Goal: Transaction & Acquisition: Subscribe to service/newsletter

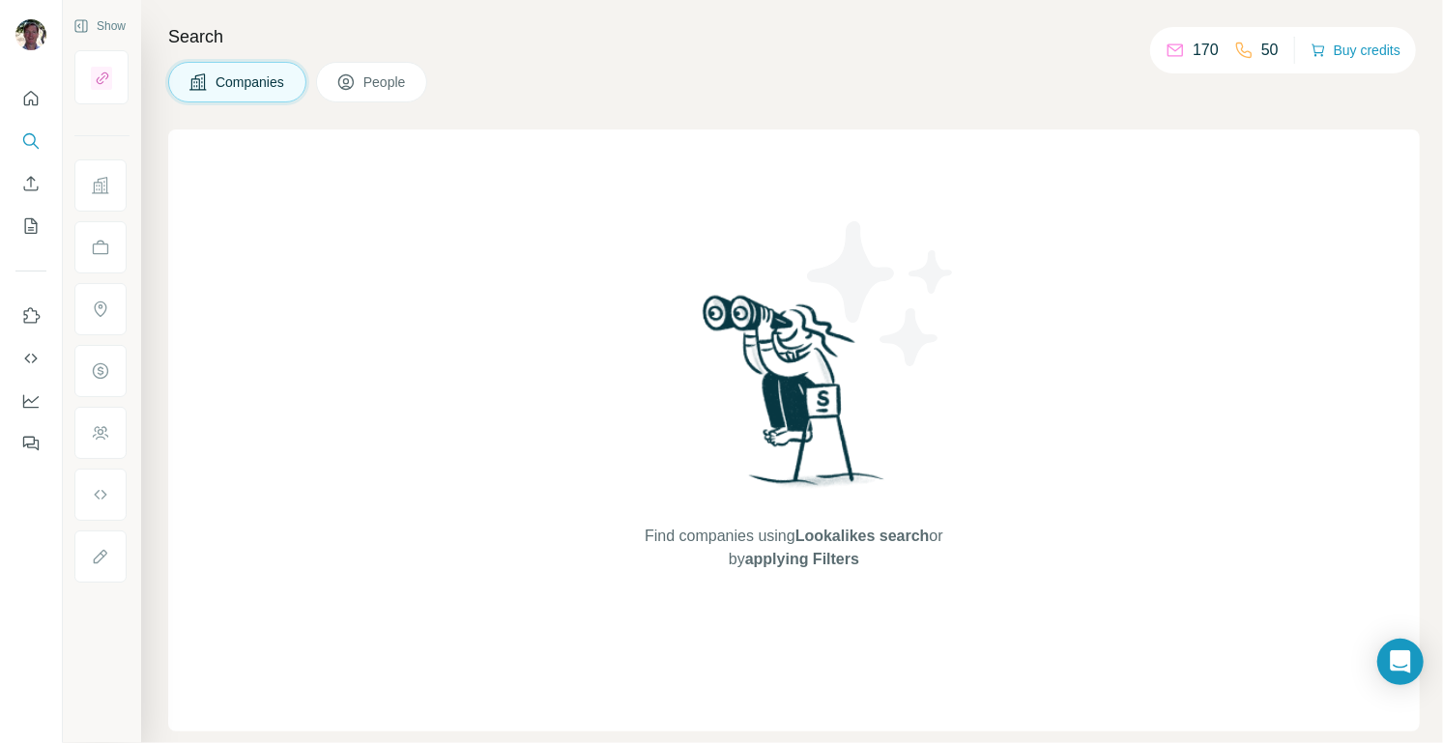
click at [984, 107] on div "Search Companies People Find companies using Lookalikes search or by applying F…" at bounding box center [792, 371] width 1302 height 743
click at [36, 95] on icon "Quick start" at bounding box center [31, 98] width 14 height 14
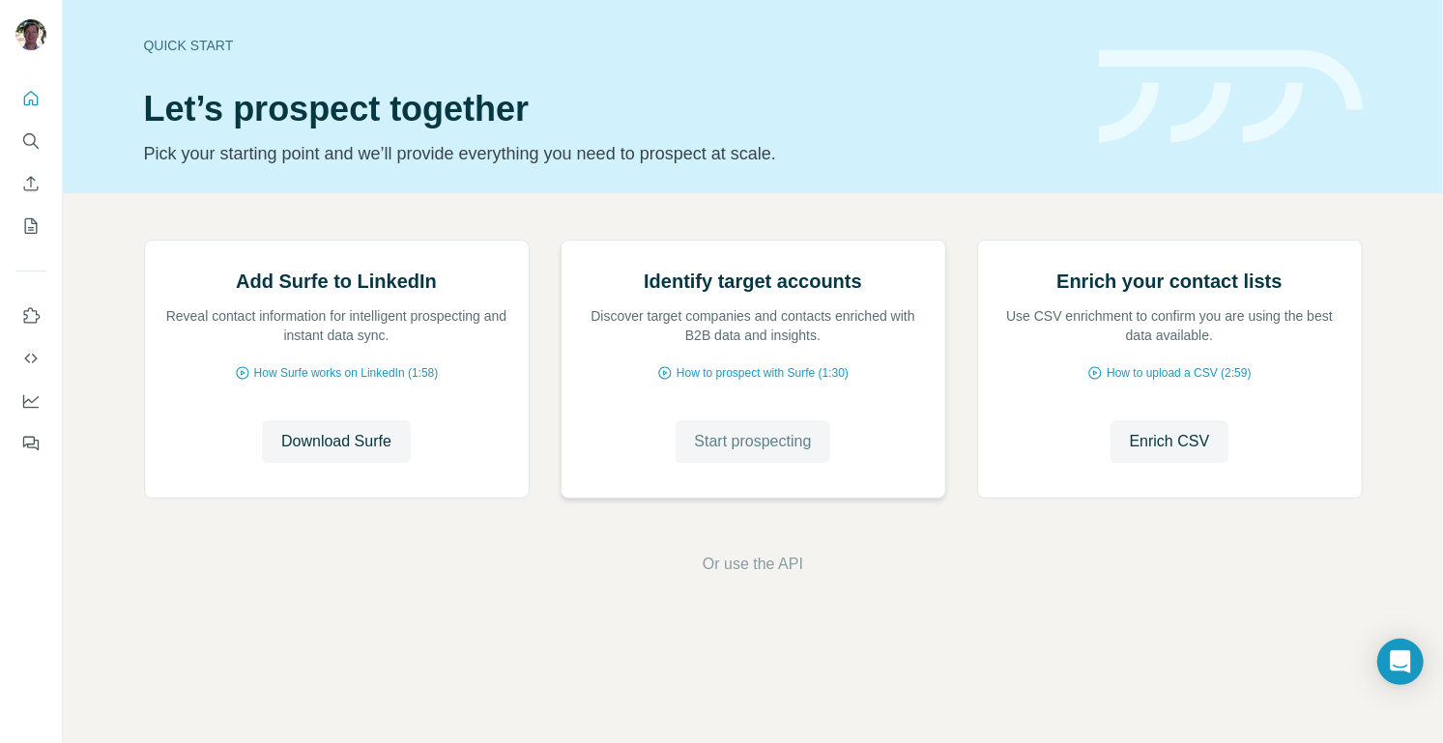
click at [734, 441] on div "Identify target accounts Discover target companies and contacts enriched with B…" at bounding box center [754, 369] width 386 height 259
click at [735, 453] on span "Start prospecting" at bounding box center [753, 441] width 117 height 23
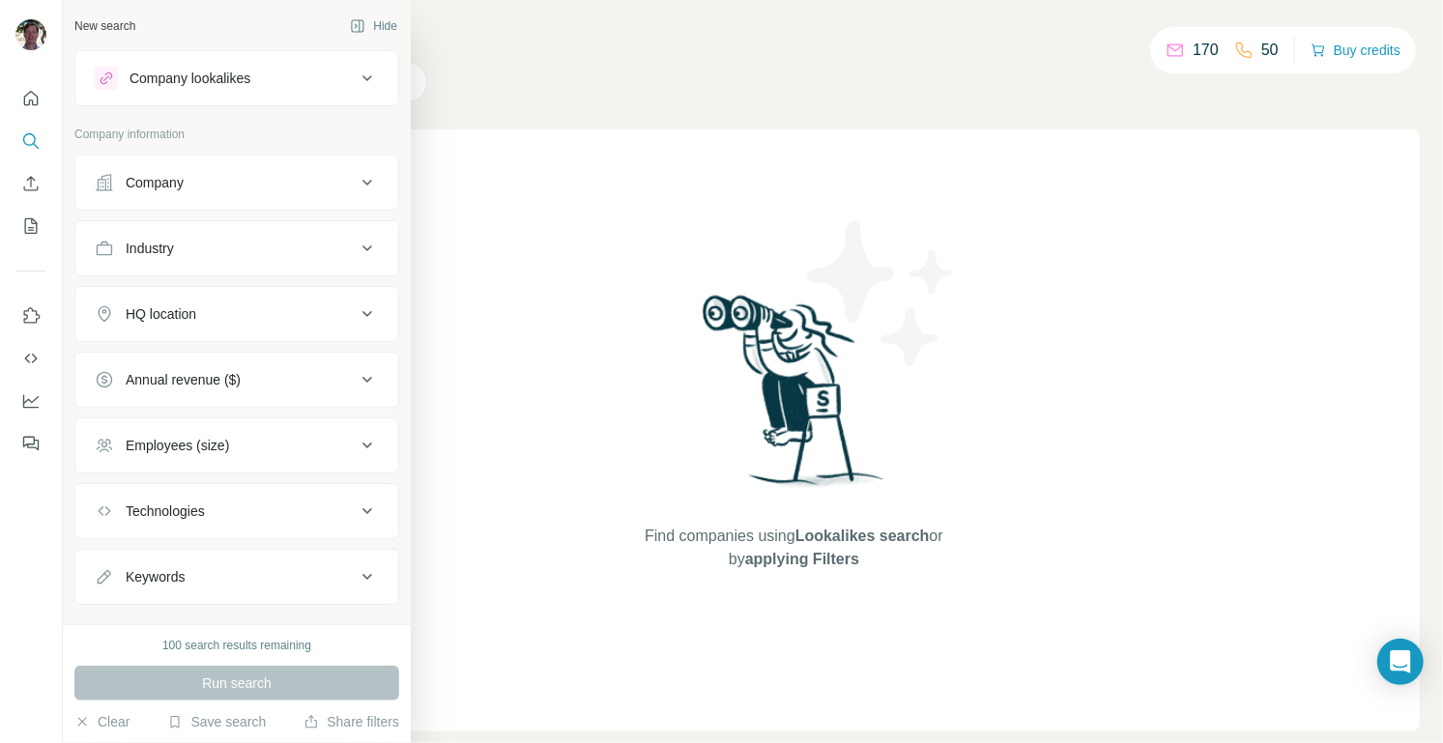
click at [356, 184] on icon at bounding box center [367, 182] width 23 height 23
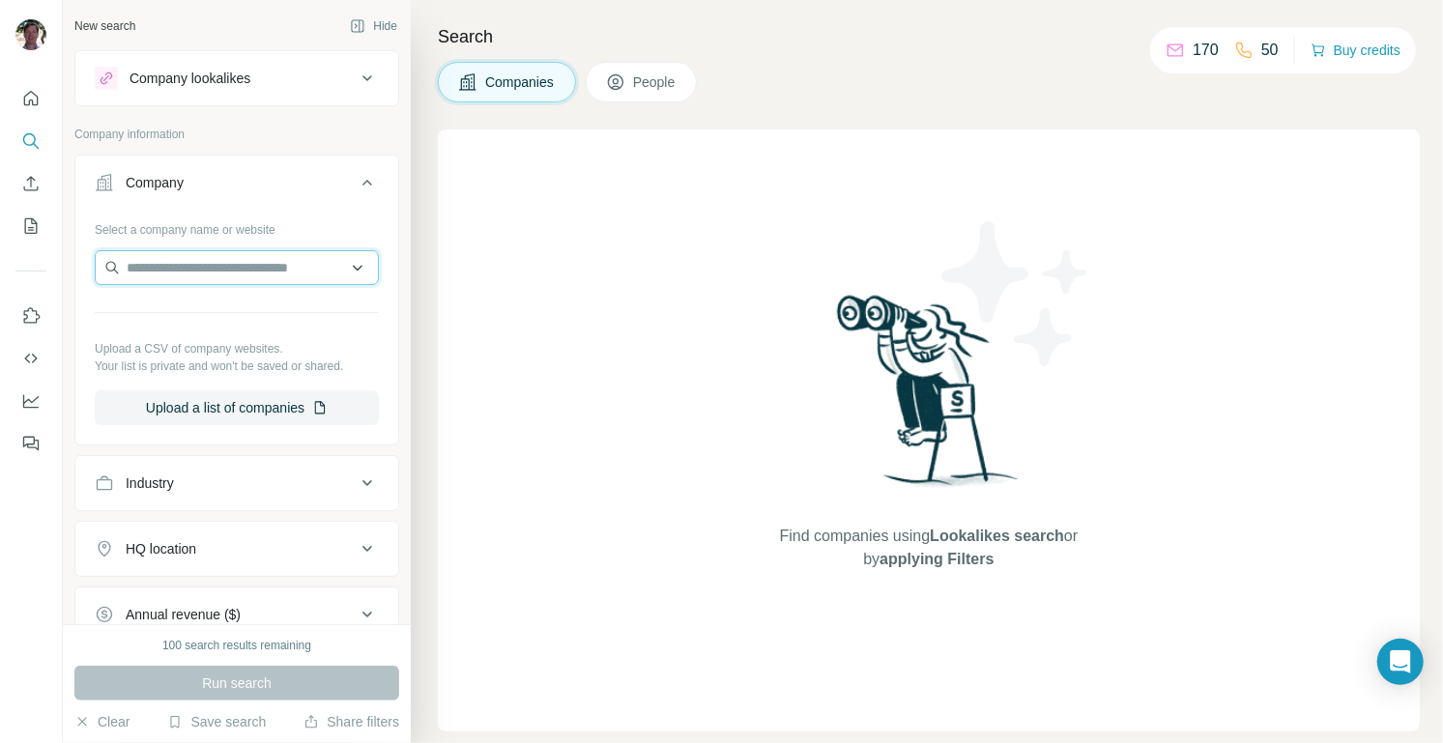
click at [279, 273] on input "text" at bounding box center [237, 267] width 284 height 35
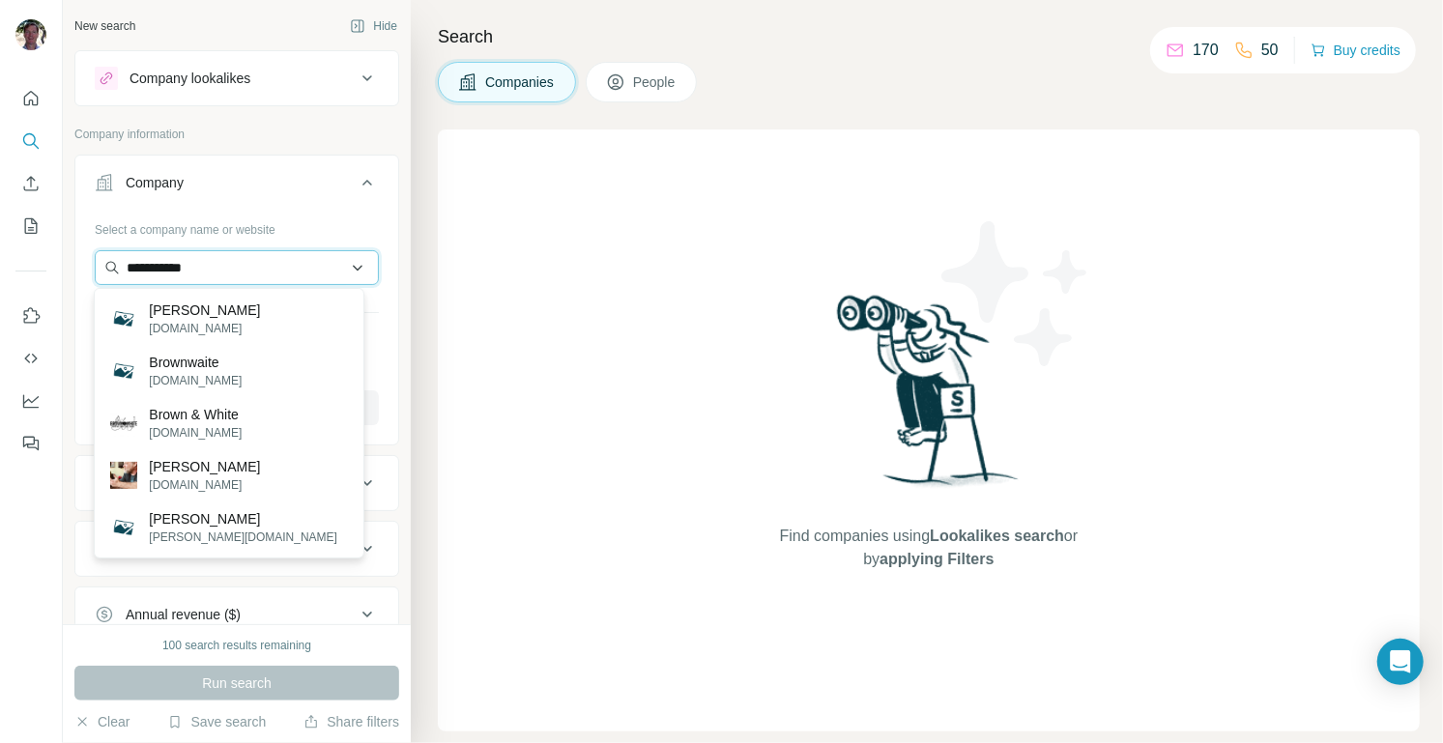
click at [220, 264] on input "**********" at bounding box center [237, 267] width 284 height 35
paste input "*********"
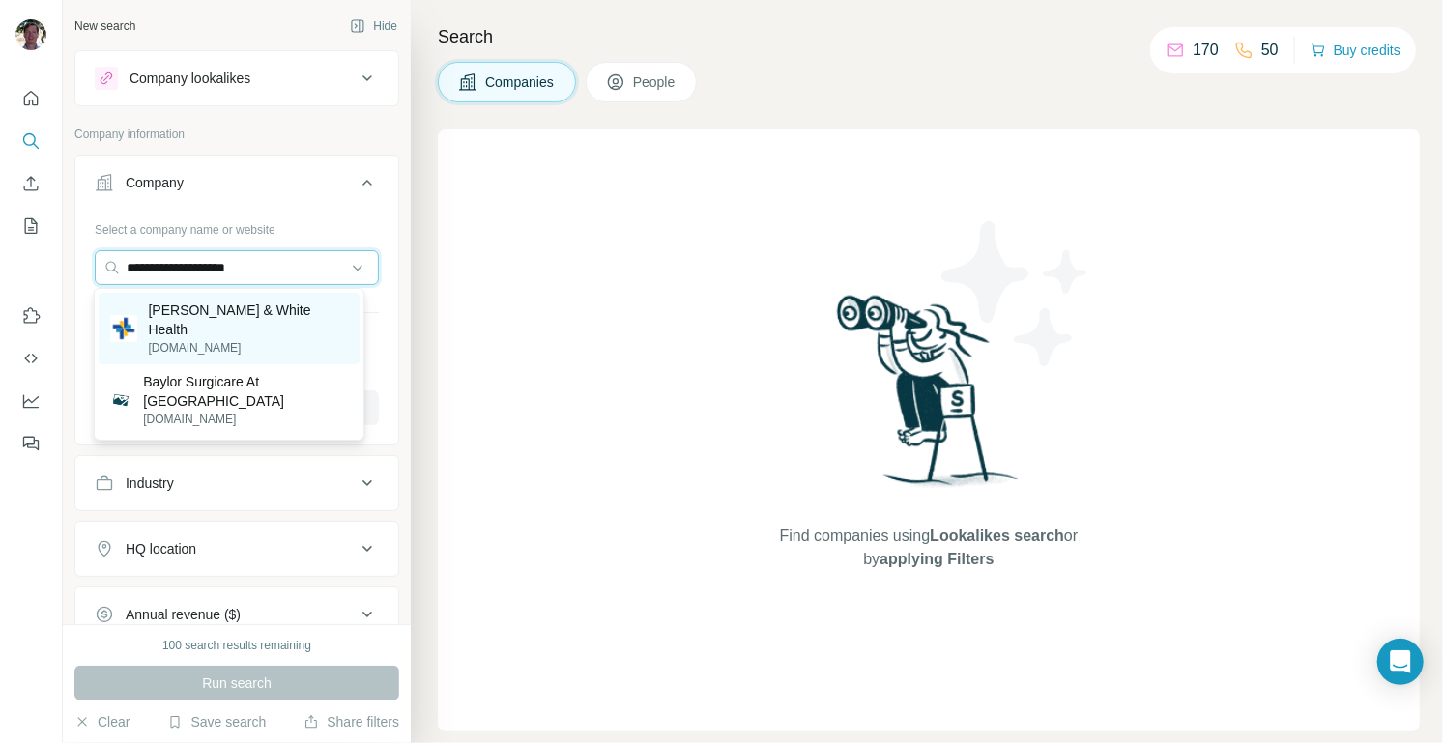
type input "**********"
click at [217, 339] on p "[DOMAIN_NAME]" at bounding box center [248, 347] width 199 height 17
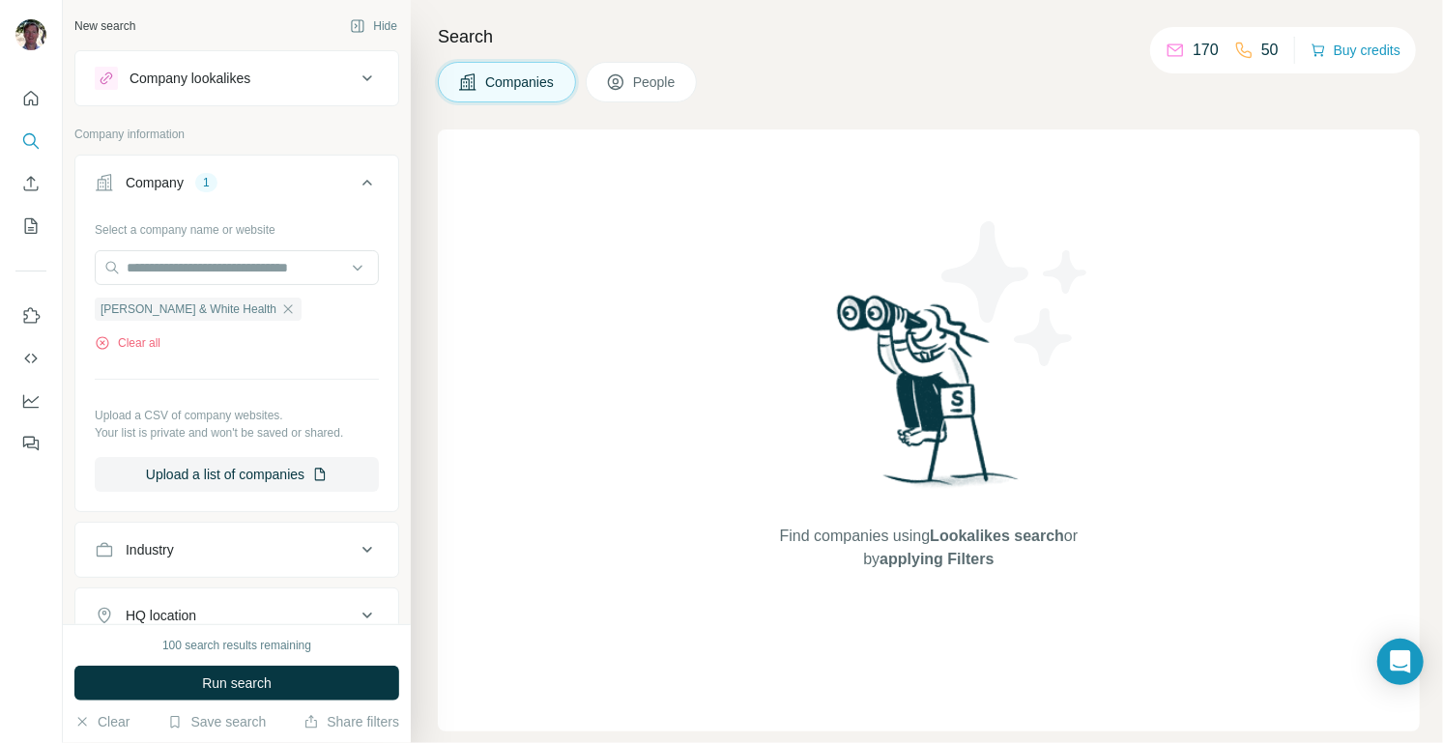
scroll to position [232, 0]
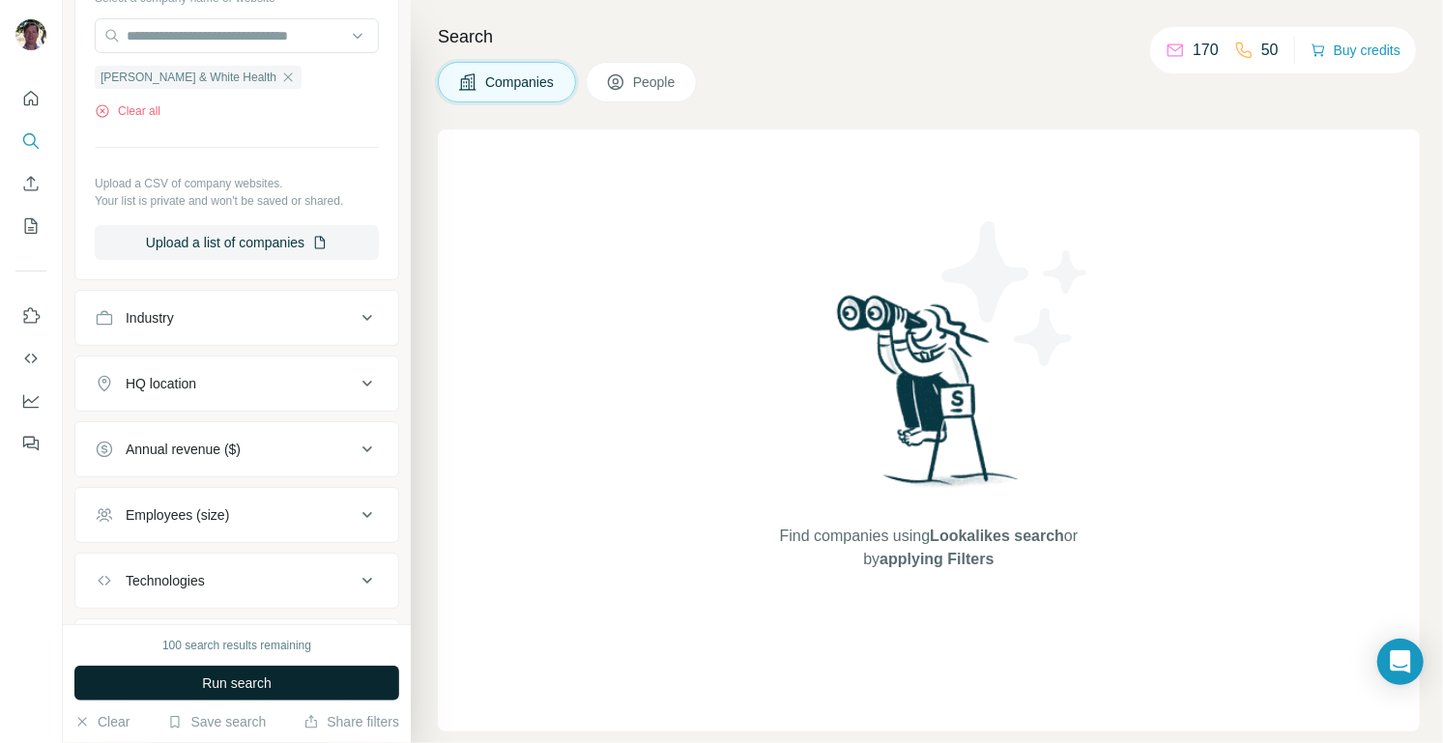
click at [236, 687] on span "Run search" at bounding box center [237, 683] width 70 height 19
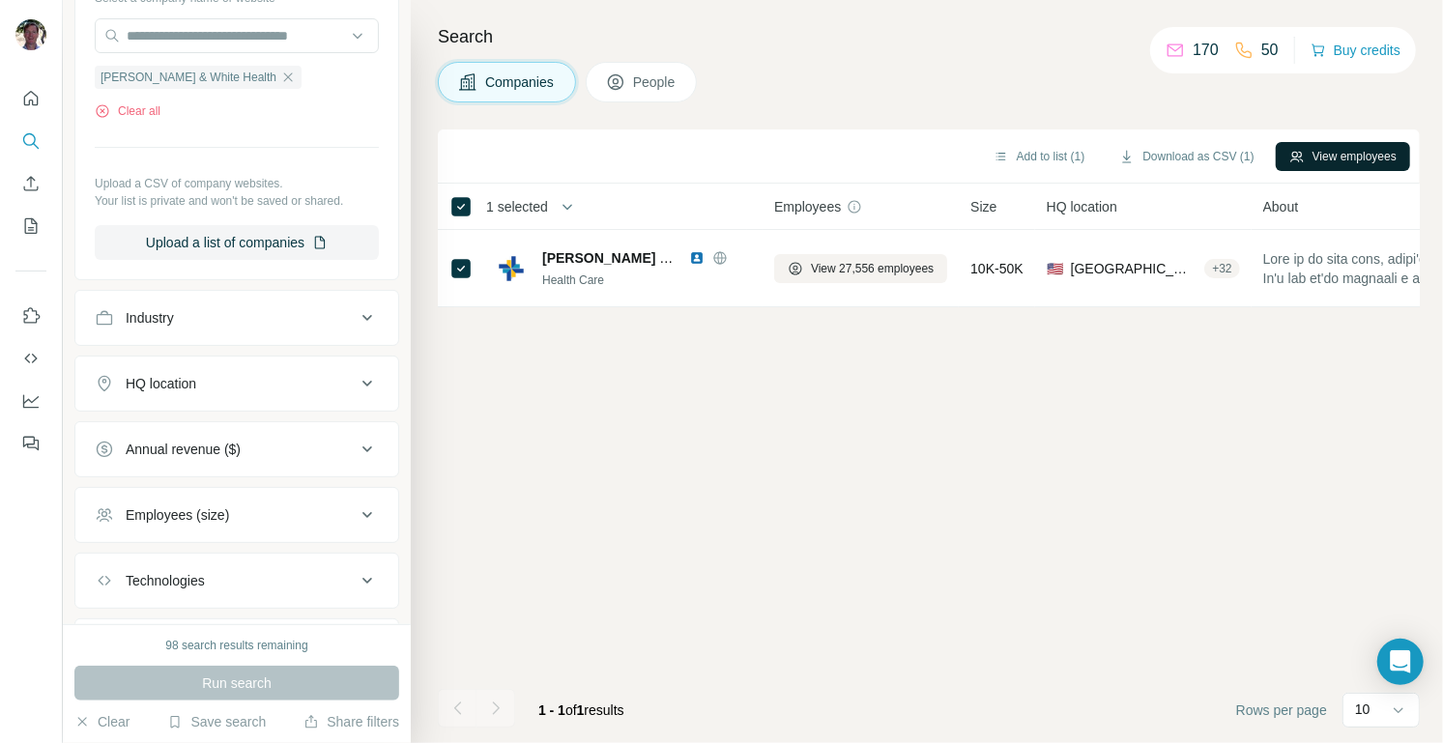
click at [1341, 158] on button "View employees" at bounding box center [1343, 156] width 134 height 29
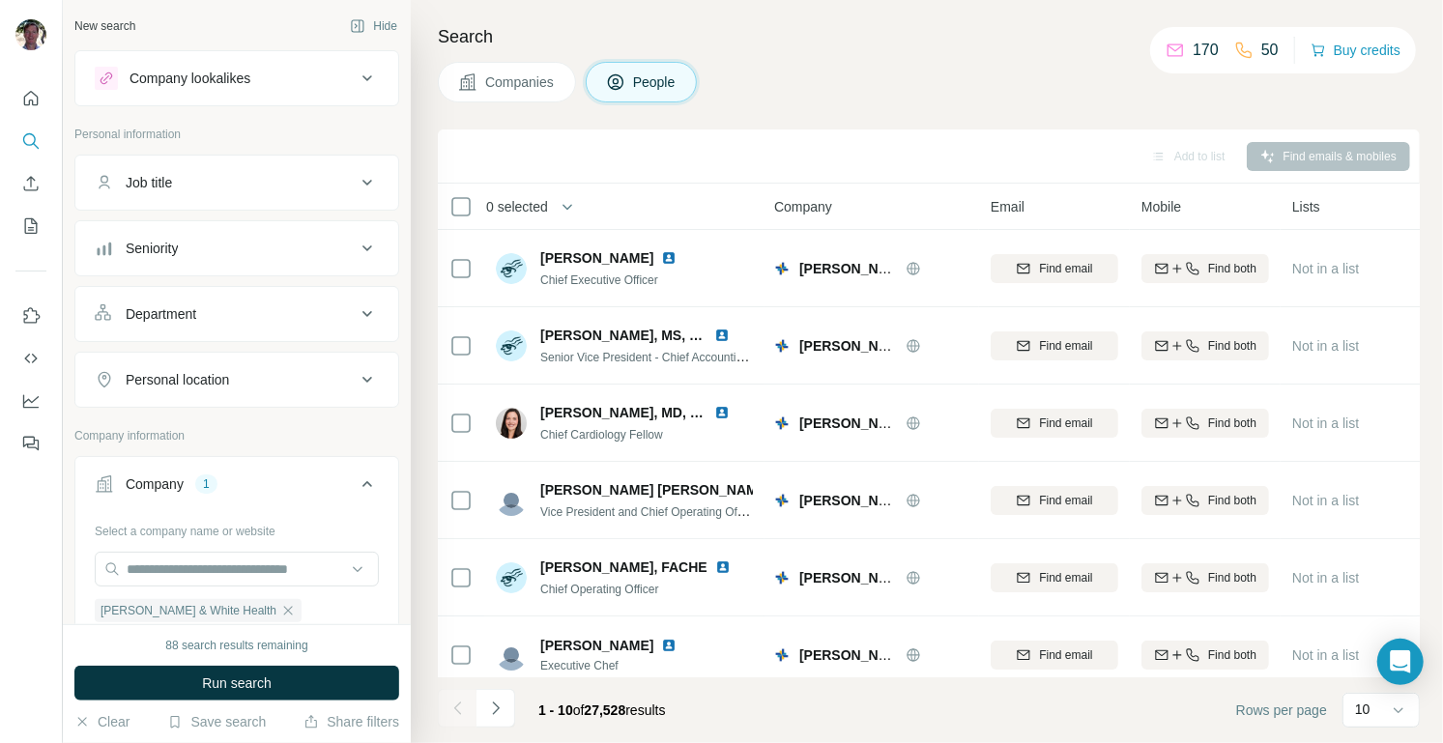
click at [356, 171] on icon at bounding box center [367, 182] width 23 height 23
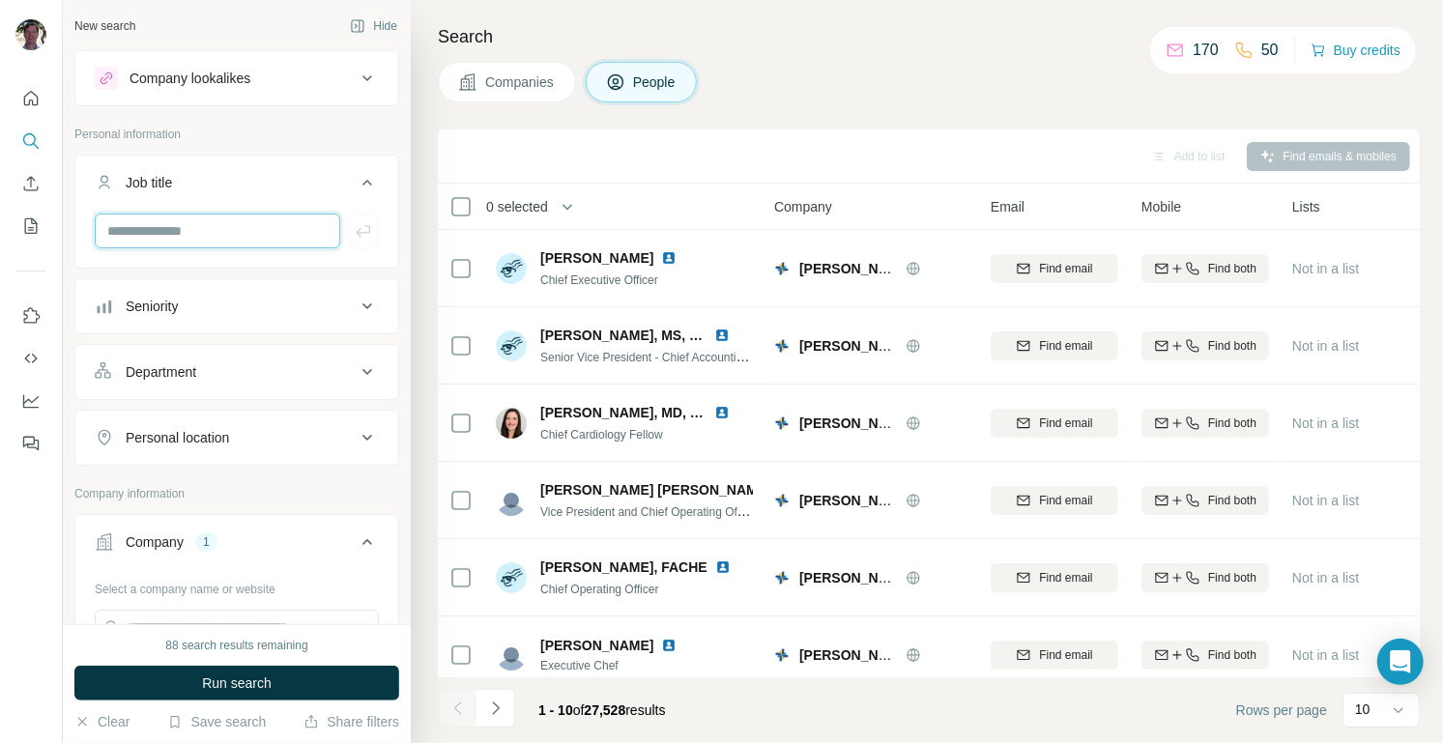
click at [198, 240] on input "text" at bounding box center [217, 231] width 245 height 35
type input "*******"
click at [356, 300] on icon at bounding box center [367, 306] width 23 height 23
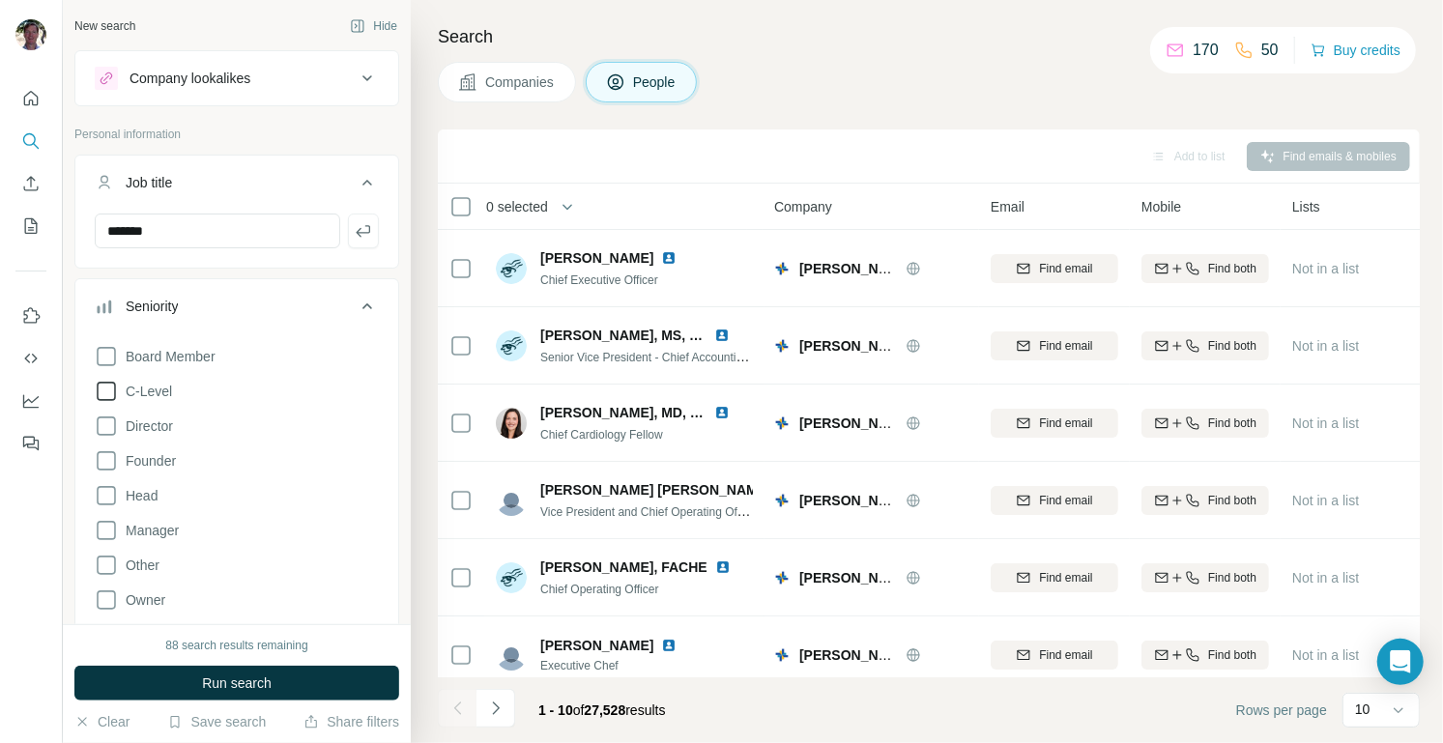
click at [110, 390] on icon at bounding box center [106, 391] width 23 height 23
click at [106, 426] on icon at bounding box center [106, 426] width 23 height 23
click at [103, 494] on icon at bounding box center [106, 495] width 23 height 23
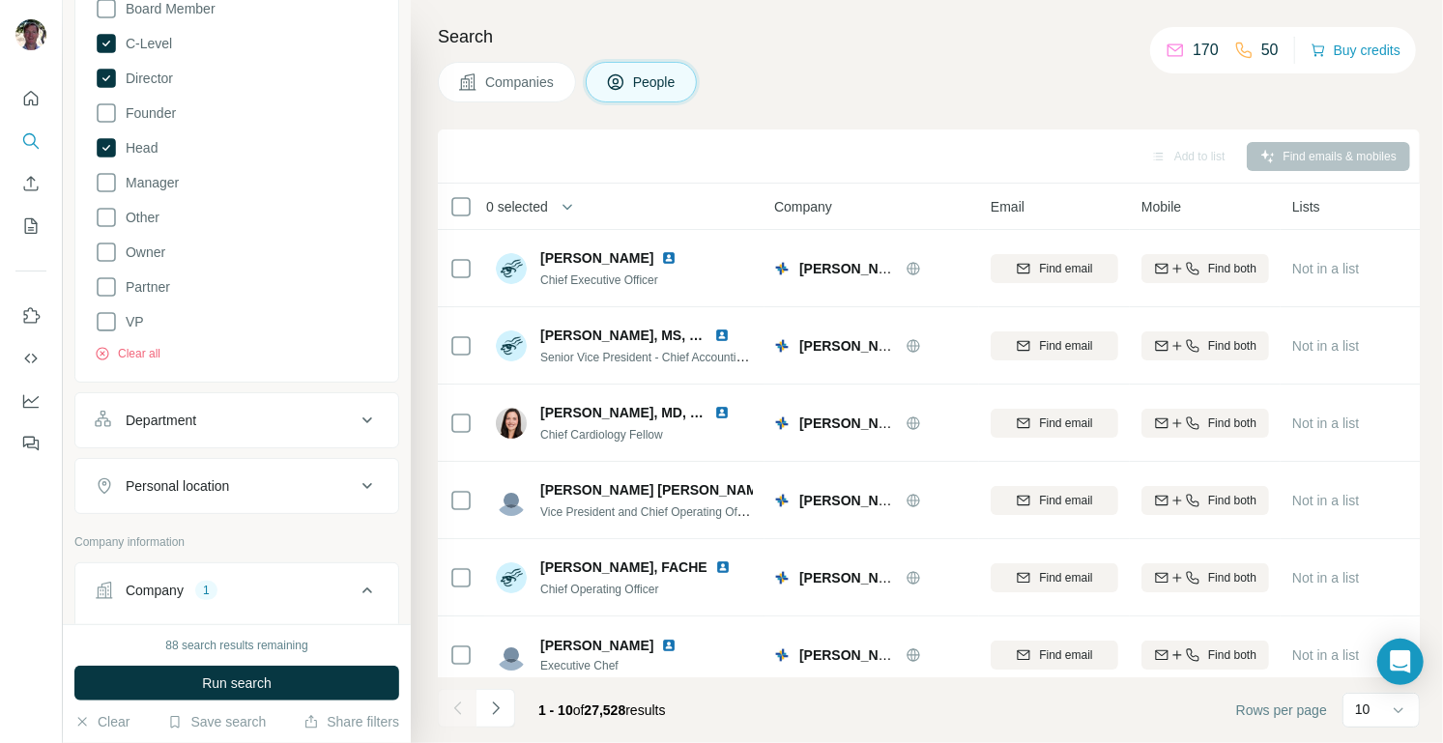
scroll to position [232, 0]
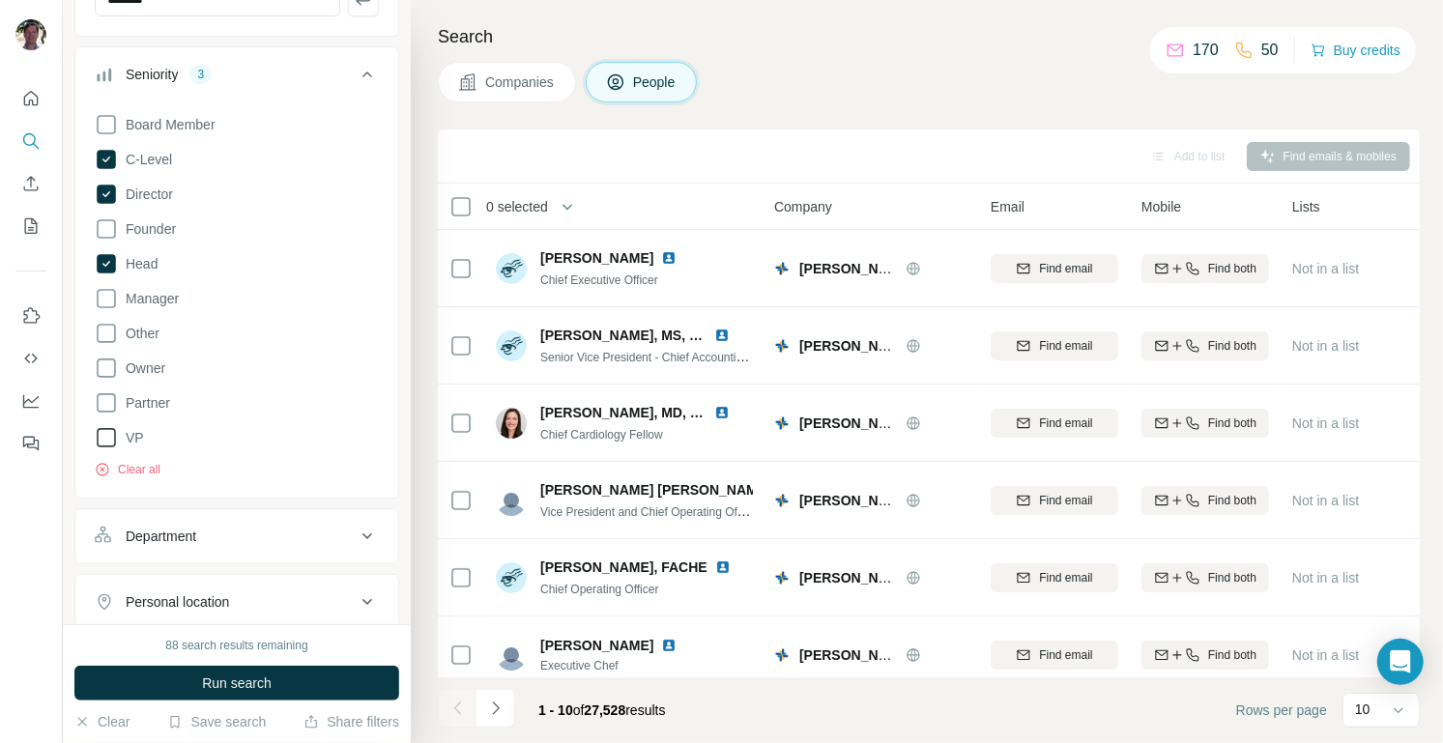
click at [101, 439] on icon at bounding box center [106, 437] width 23 height 23
click at [103, 402] on icon at bounding box center [106, 402] width 23 height 23
click at [106, 367] on icon at bounding box center [106, 368] width 23 height 23
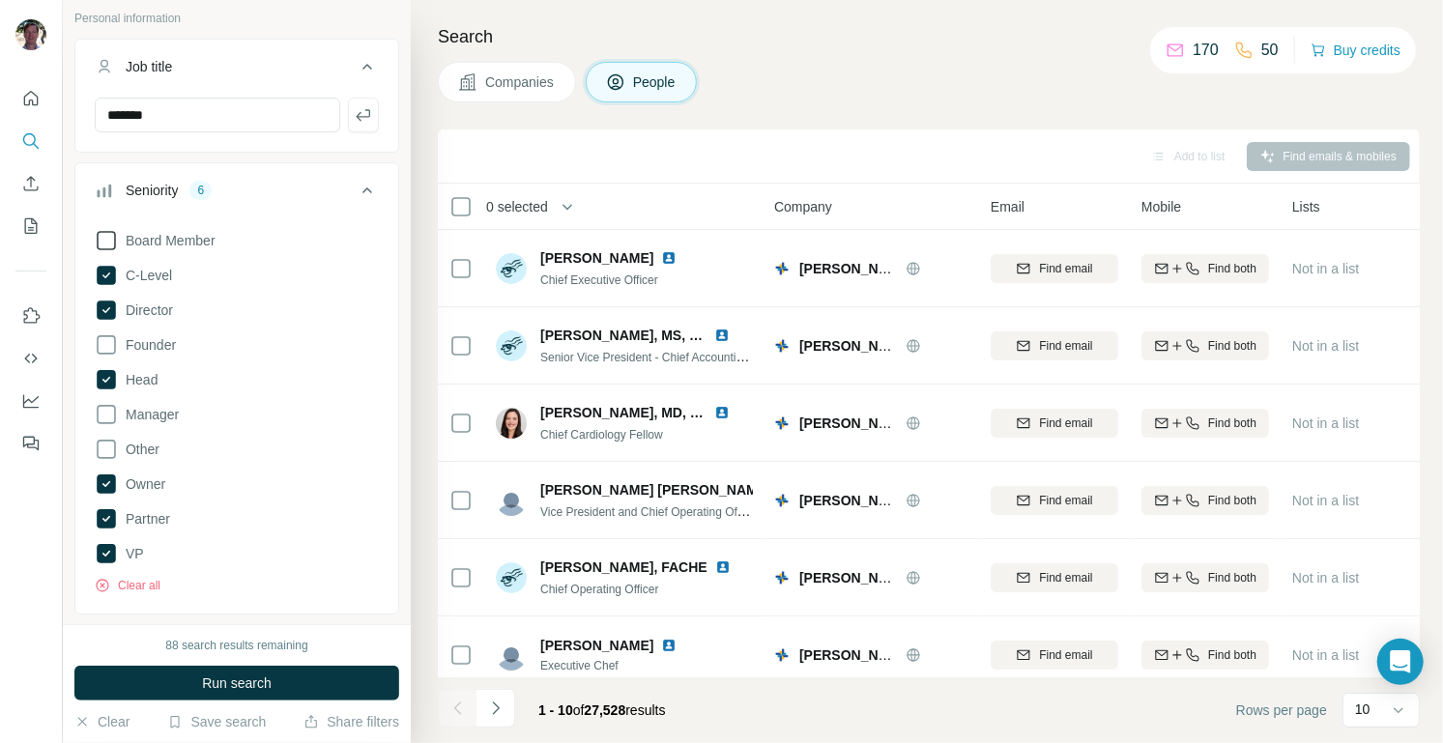
click at [108, 233] on icon at bounding box center [106, 240] width 23 height 23
click at [274, 681] on button "Run search" at bounding box center [236, 683] width 325 height 35
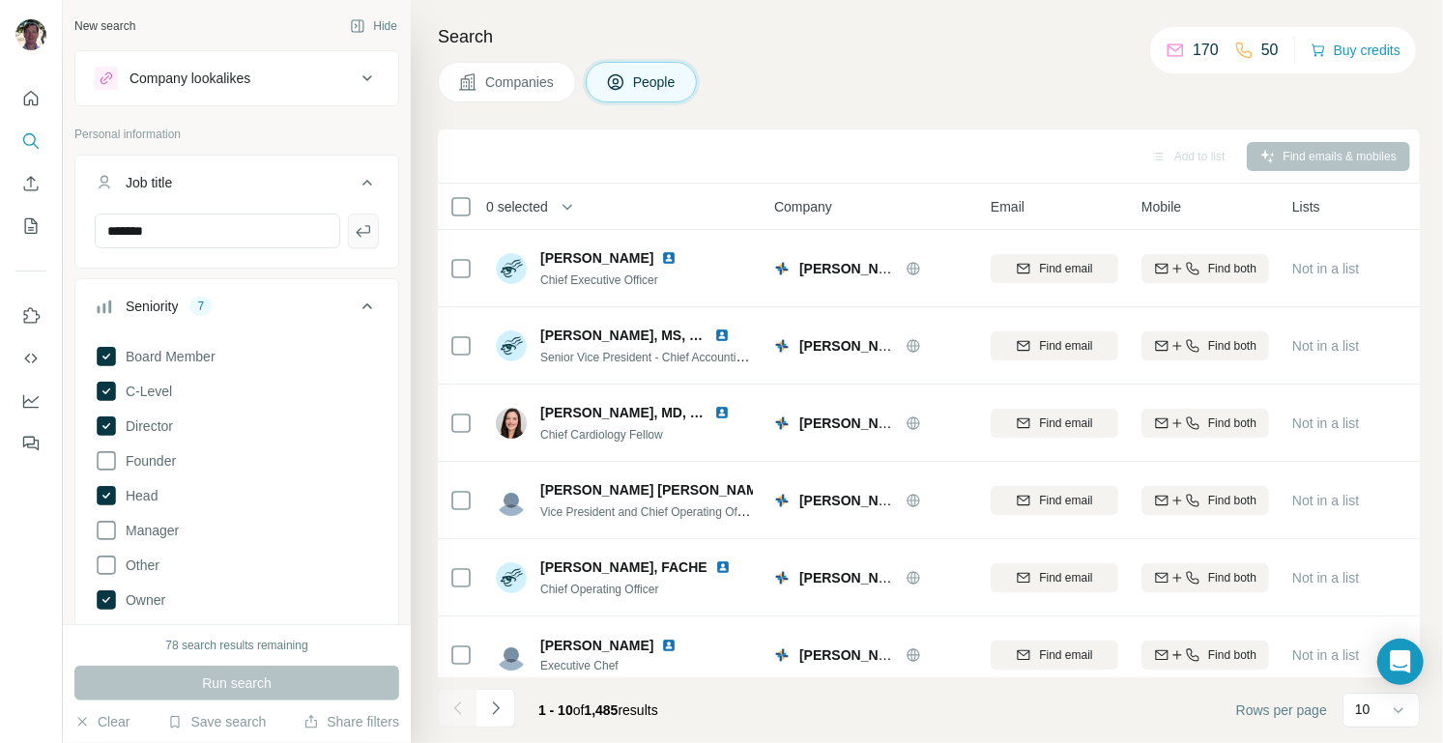
click at [354, 229] on icon "button" at bounding box center [363, 230] width 19 height 19
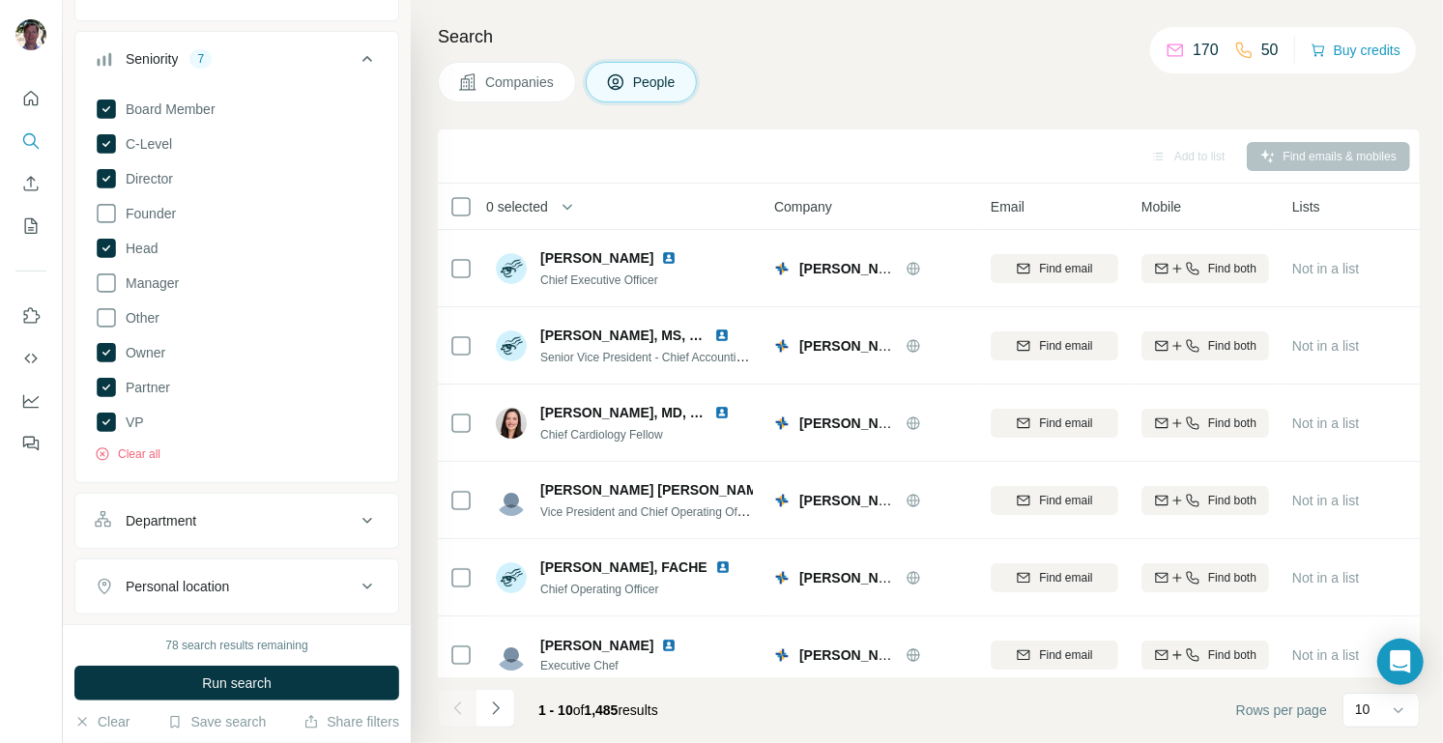
scroll to position [348, 0]
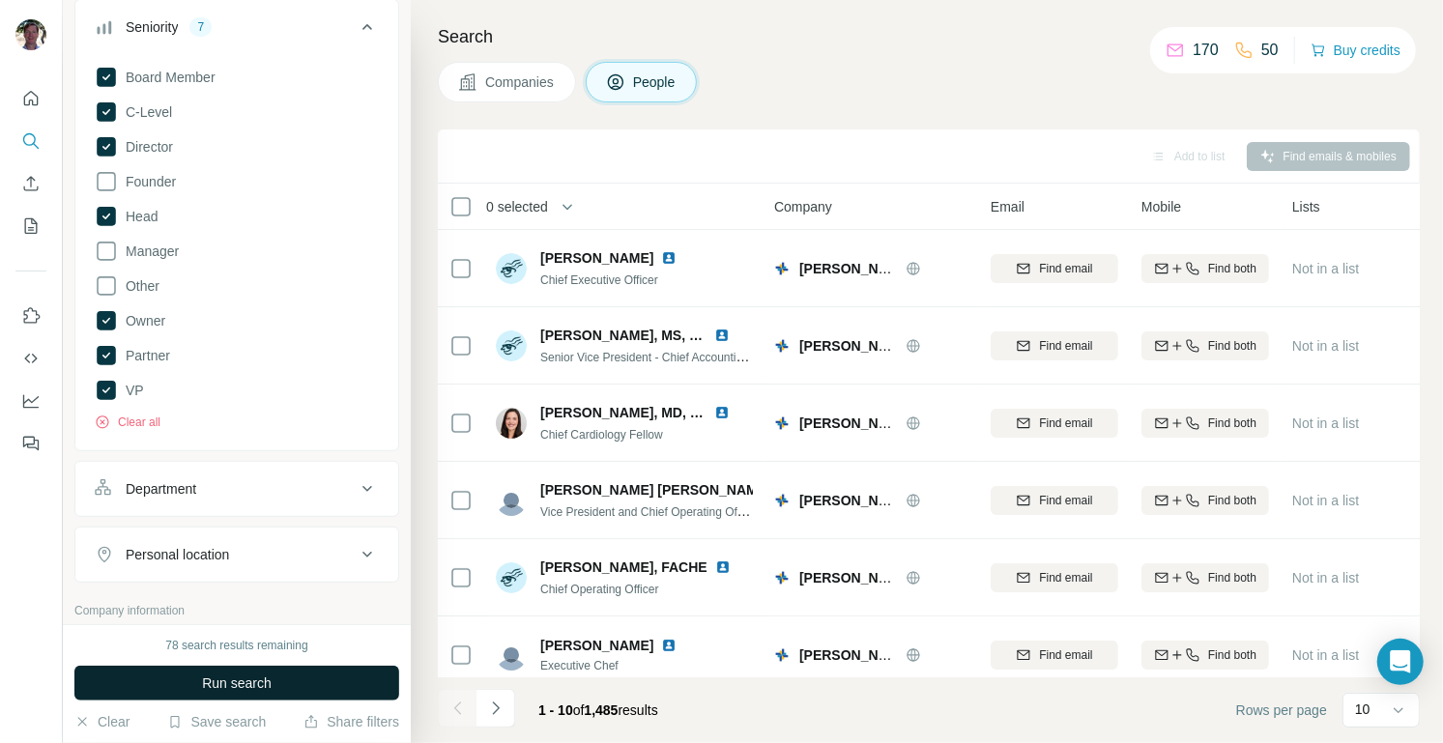
click at [246, 685] on span "Run search" at bounding box center [237, 683] width 70 height 19
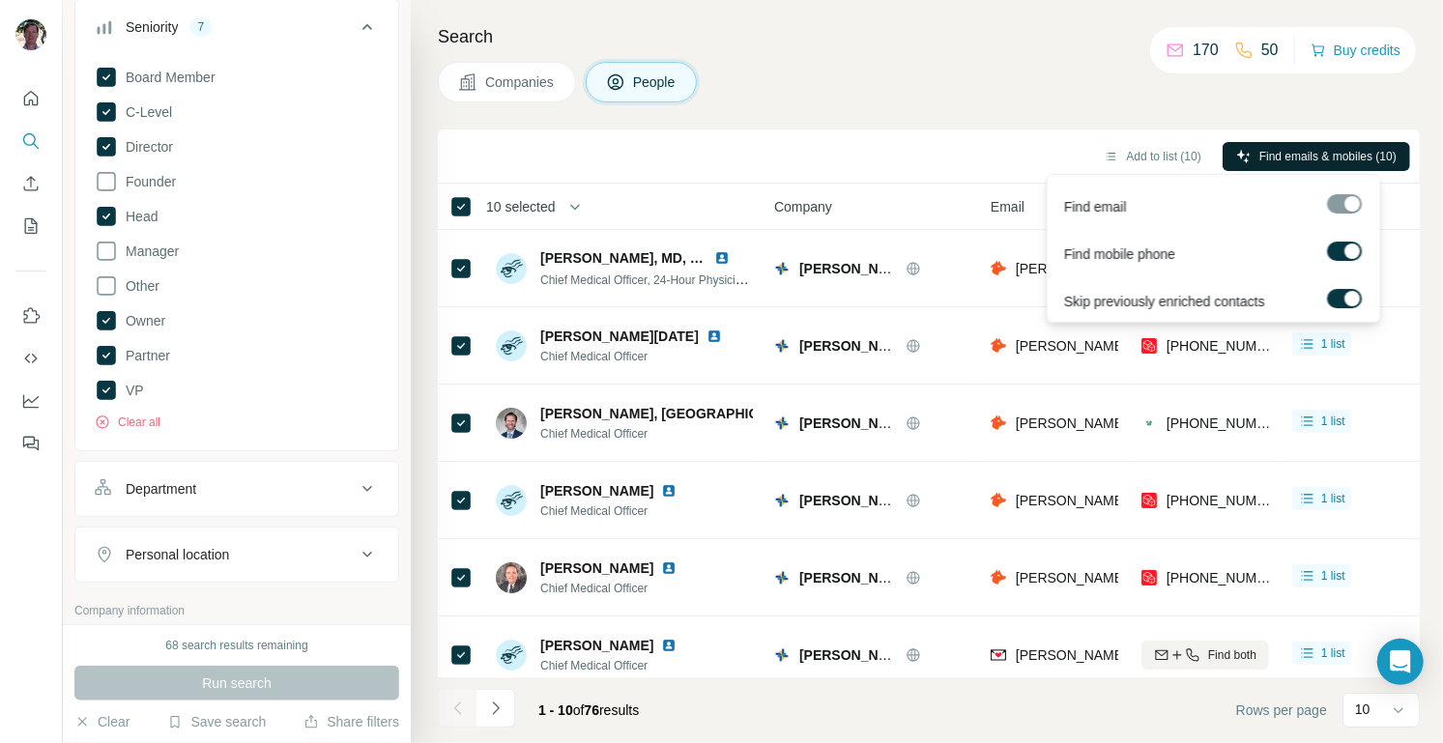
click at [1361, 152] on span "Find emails & mobiles (10)" at bounding box center [1327, 156] width 137 height 17
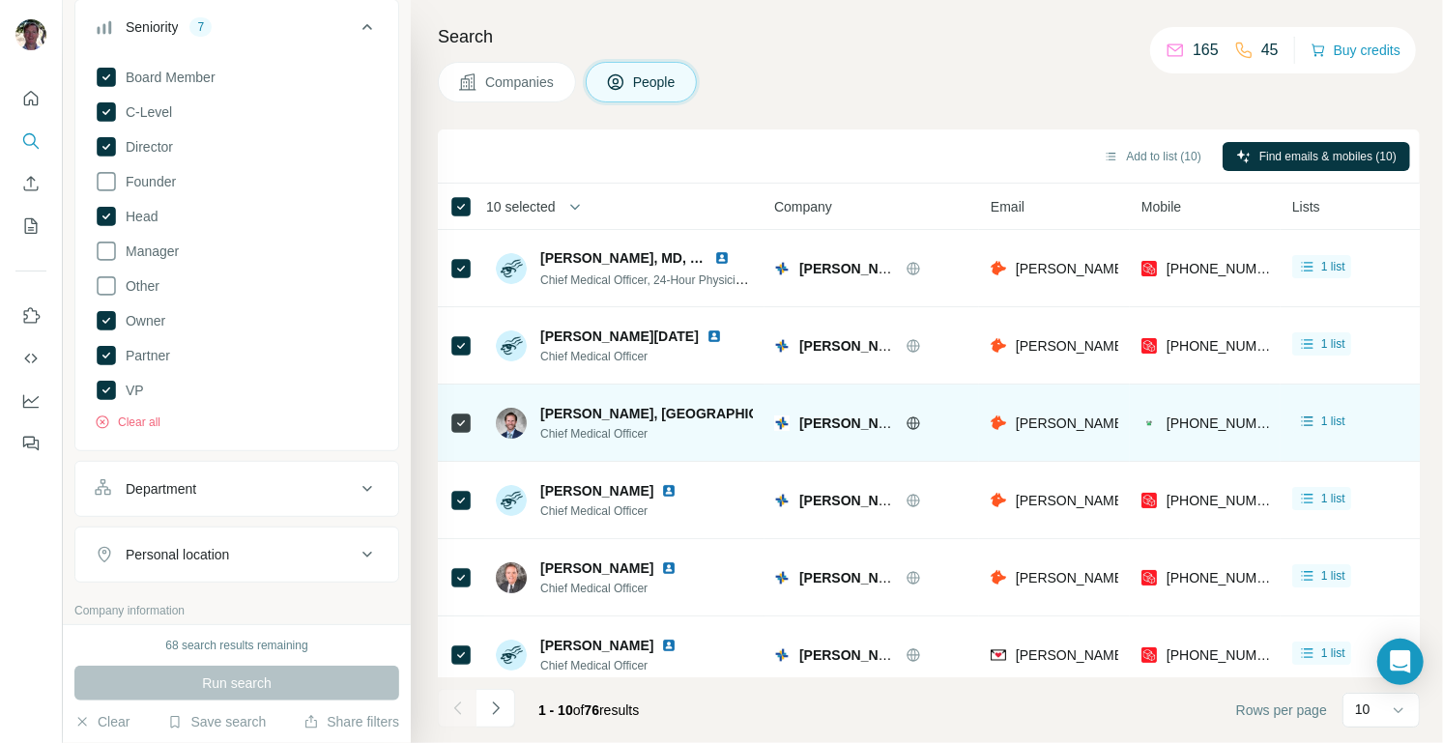
scroll to position [334, 0]
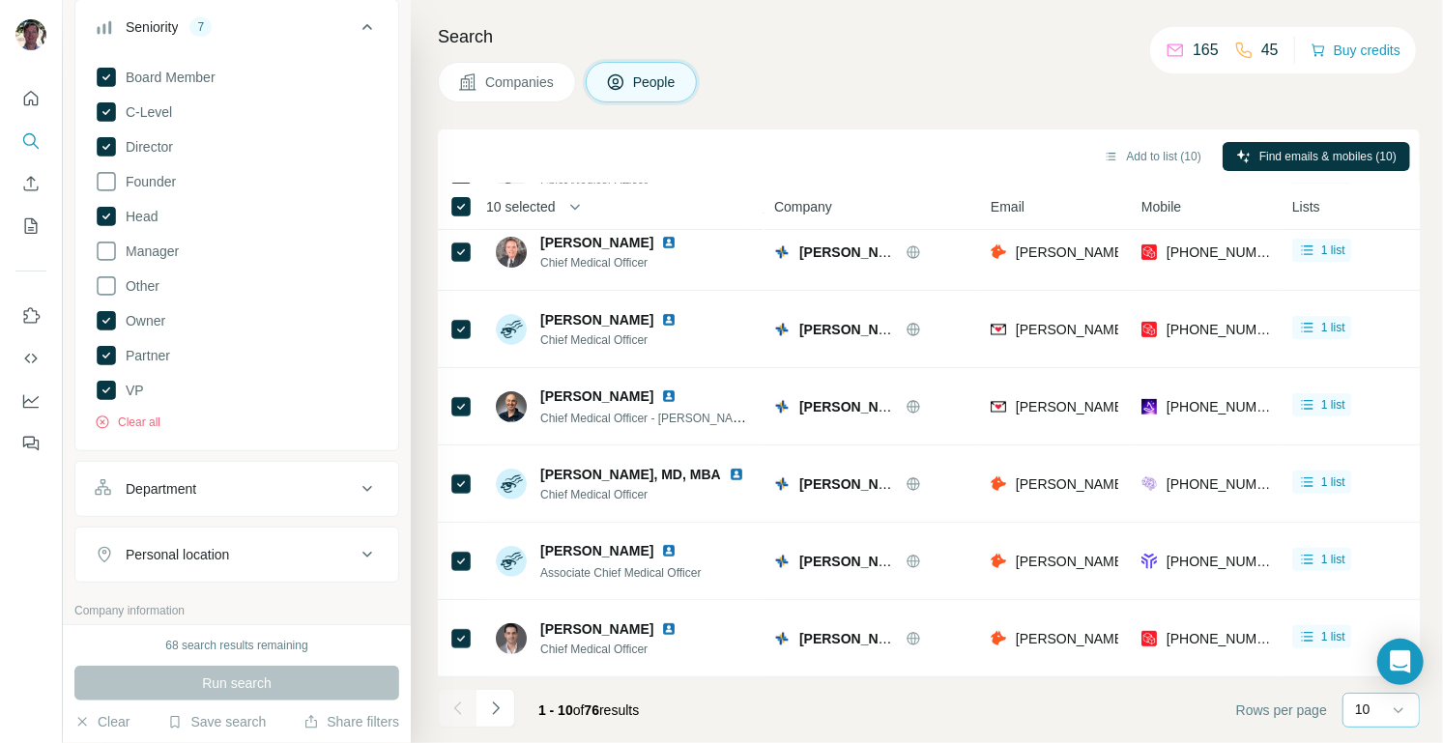
click at [1384, 708] on div "10" at bounding box center [1379, 709] width 48 height 19
click at [1384, 559] on div "60" at bounding box center [1381, 563] width 44 height 19
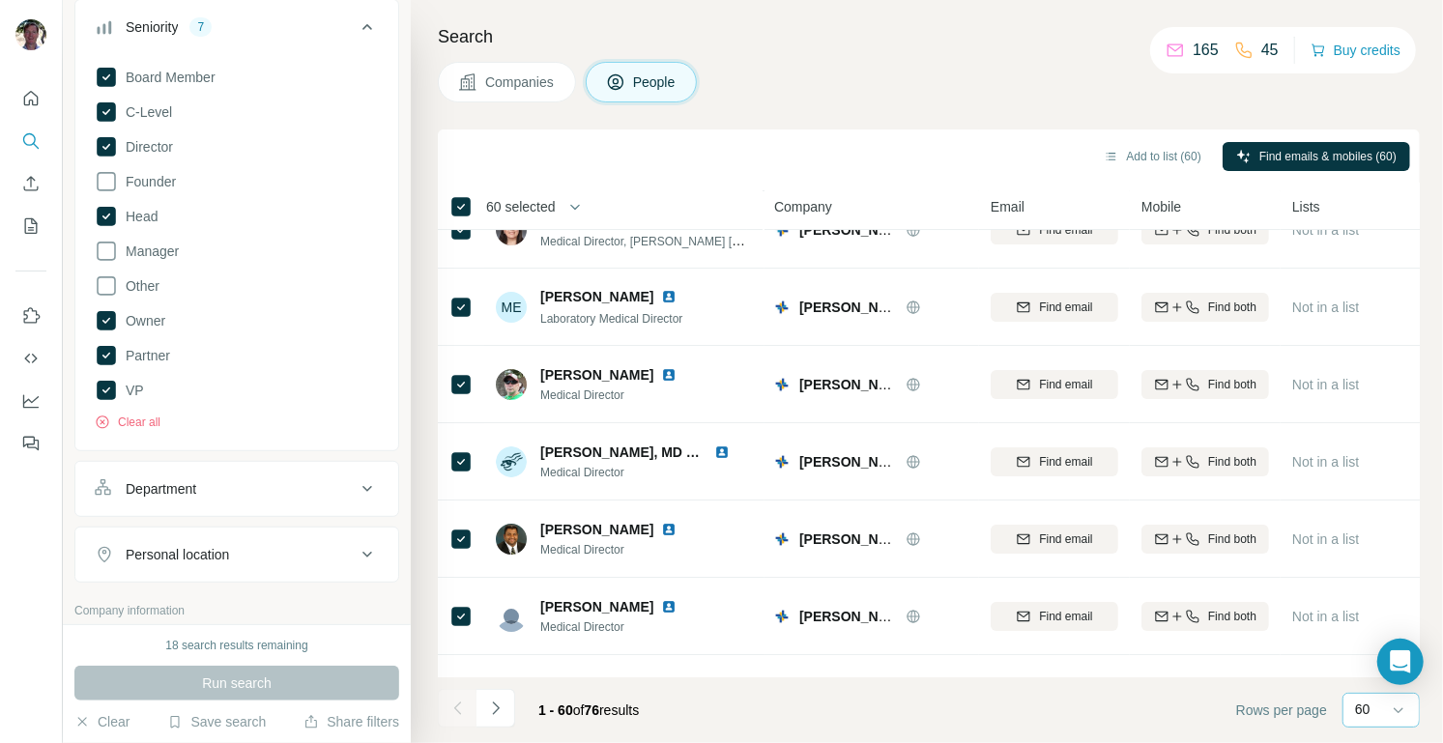
scroll to position [4200, 0]
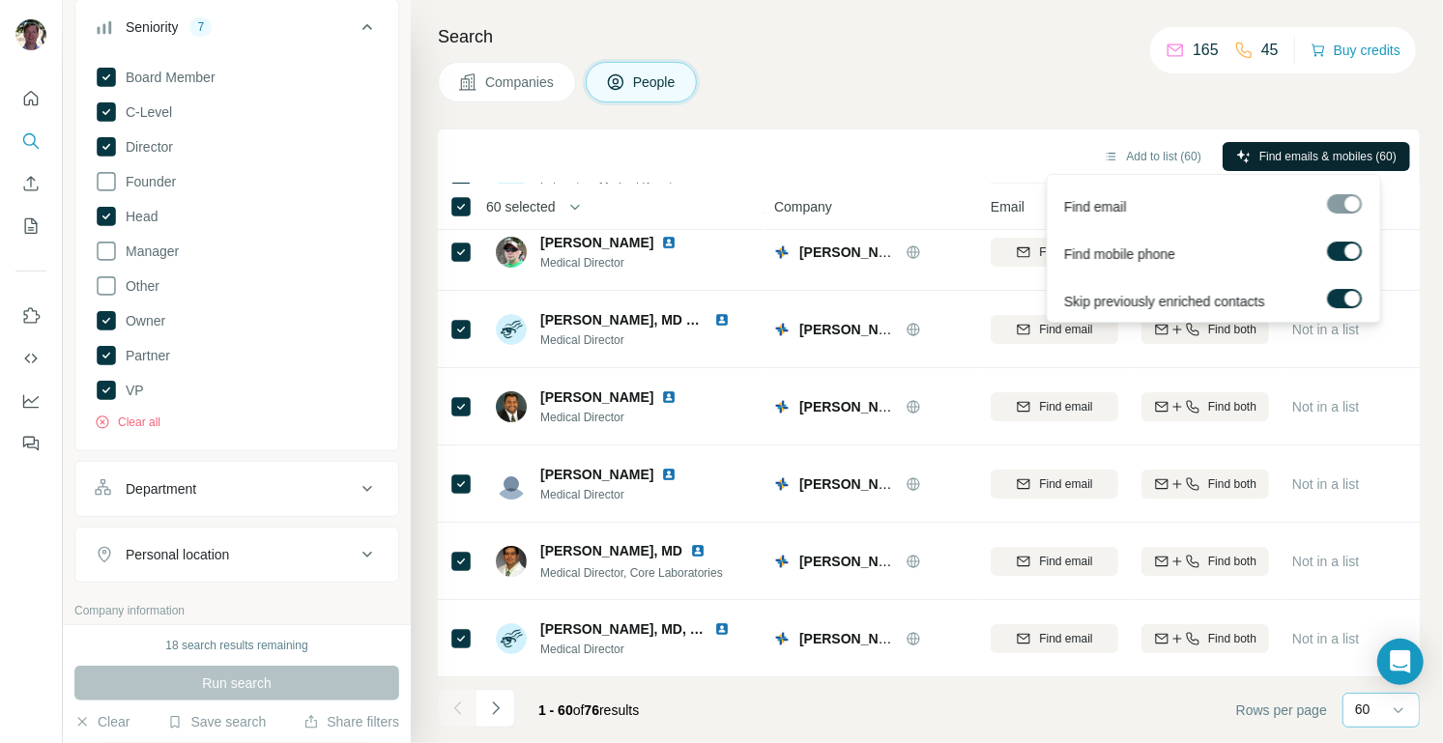
click at [1285, 154] on span "Find emails & mobiles (60)" at bounding box center [1327, 156] width 137 height 17
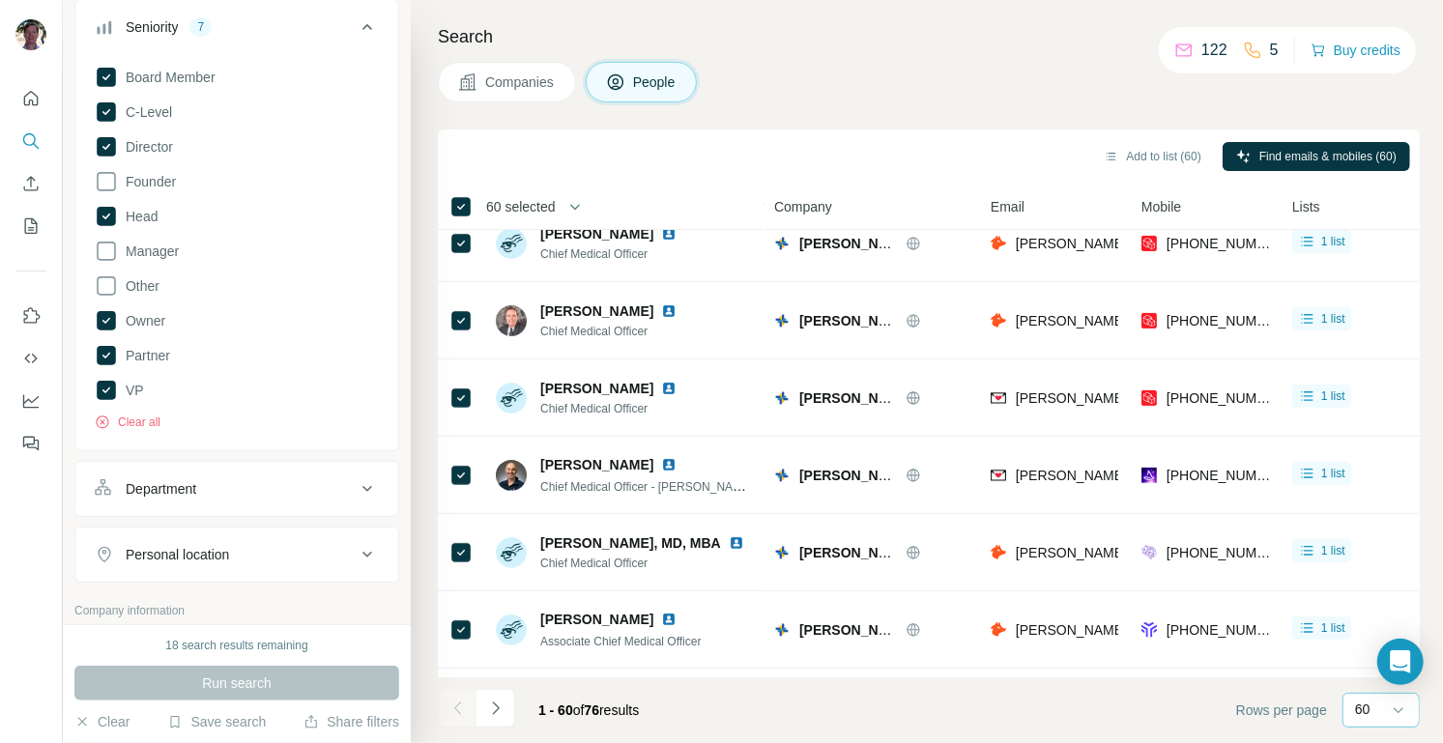
scroll to position [0, 0]
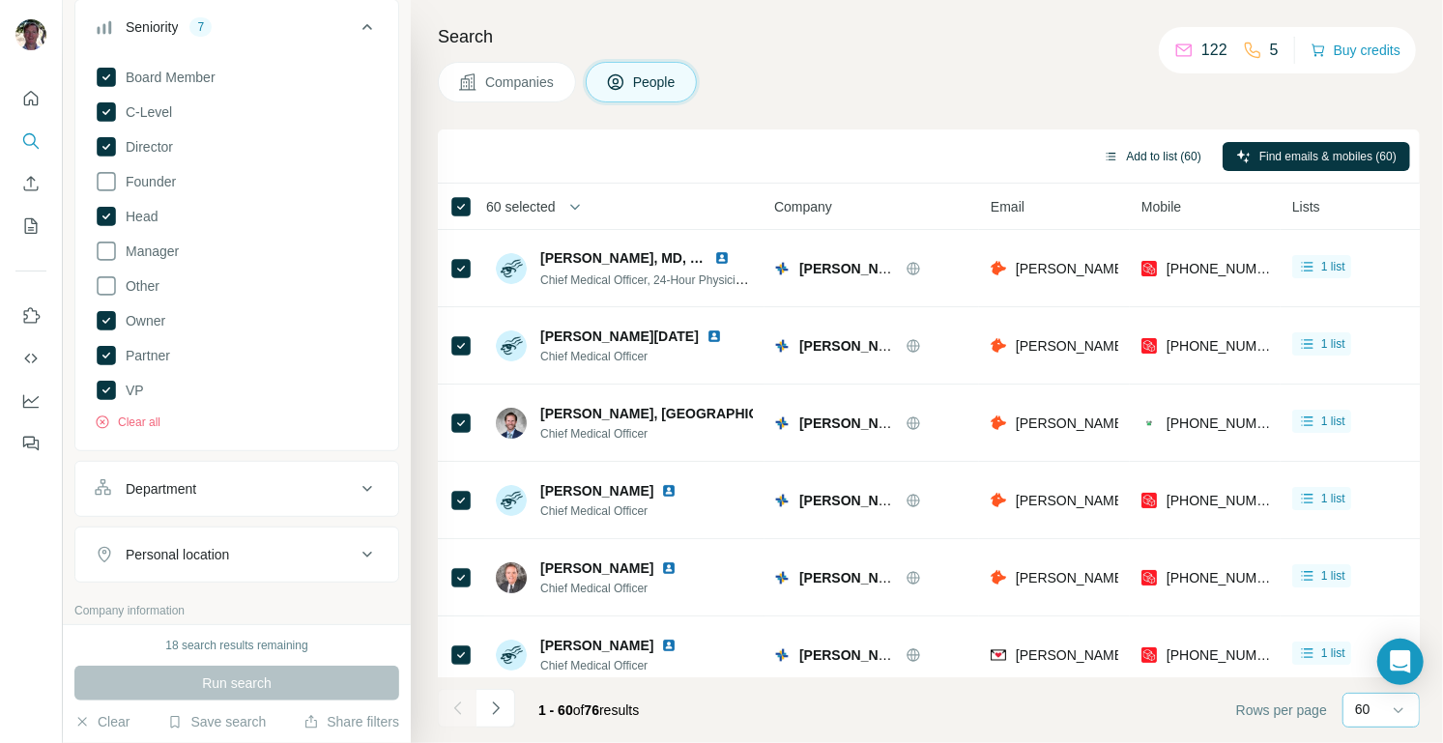
click at [1158, 154] on button "Add to list (60)" at bounding box center [1152, 156] width 125 height 29
click at [1192, 155] on button "Add to list (60)" at bounding box center [1152, 156] width 125 height 29
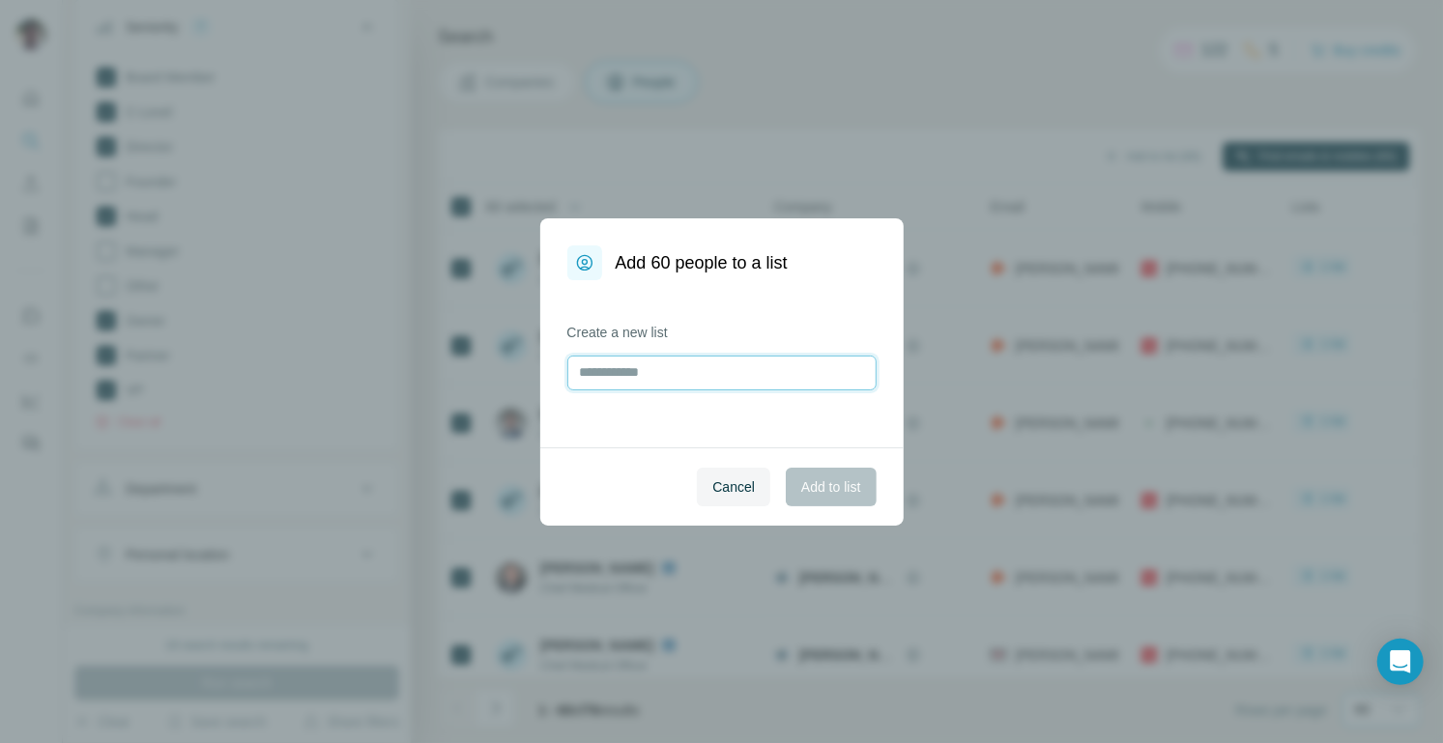
click at [724, 379] on input "text" at bounding box center [721, 373] width 309 height 35
paste input "**********"
type input "**********"
click at [847, 484] on span "Add to list" at bounding box center [830, 486] width 59 height 19
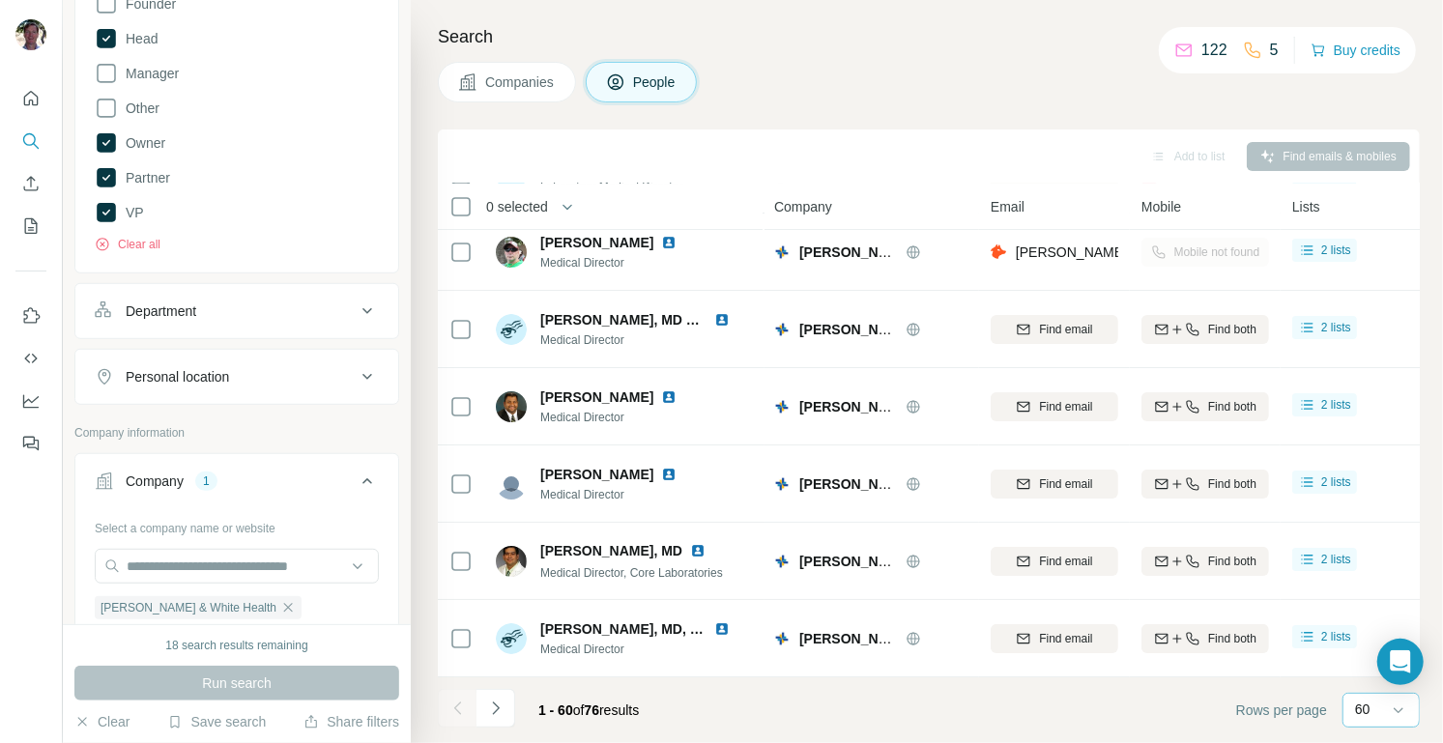
scroll to position [464, 0]
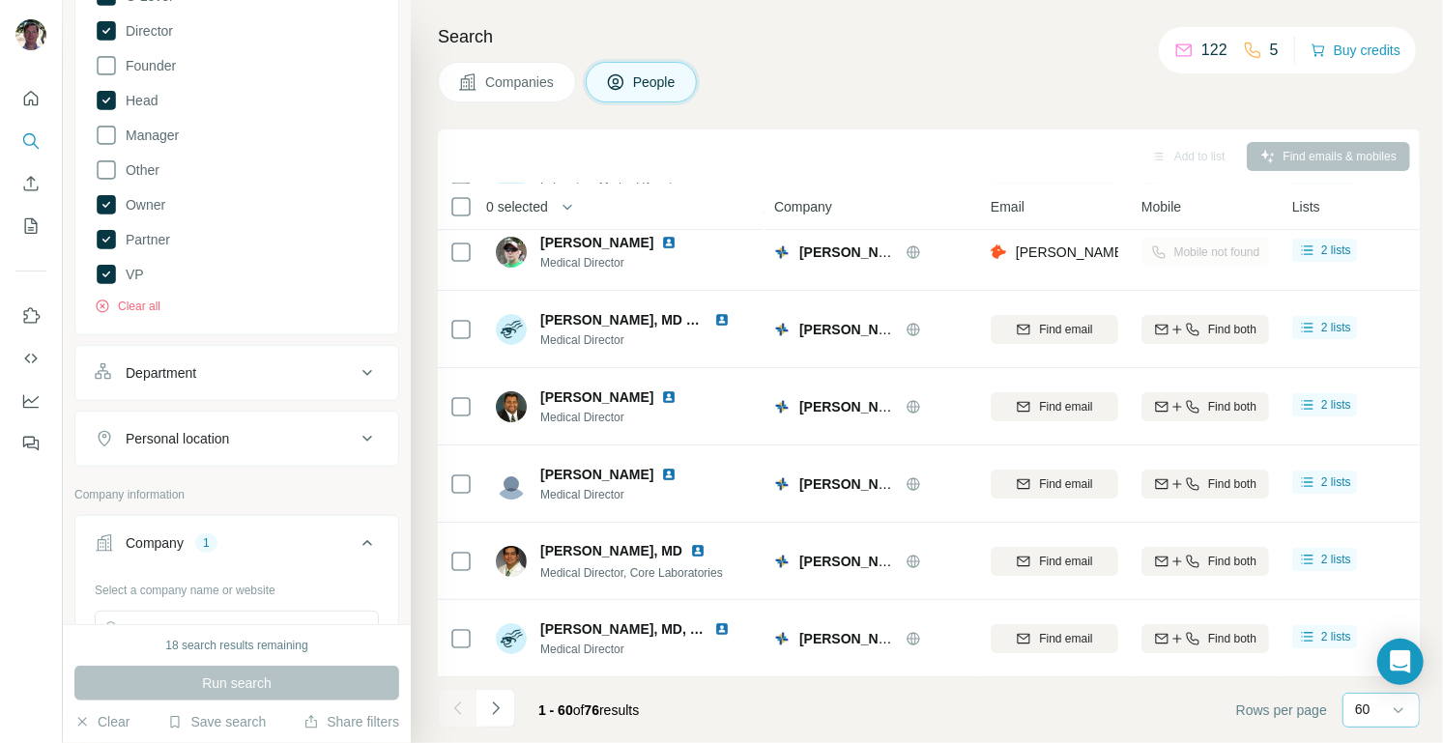
click at [356, 436] on icon at bounding box center [367, 438] width 23 height 23
click at [243, 495] on input "text" at bounding box center [237, 487] width 284 height 35
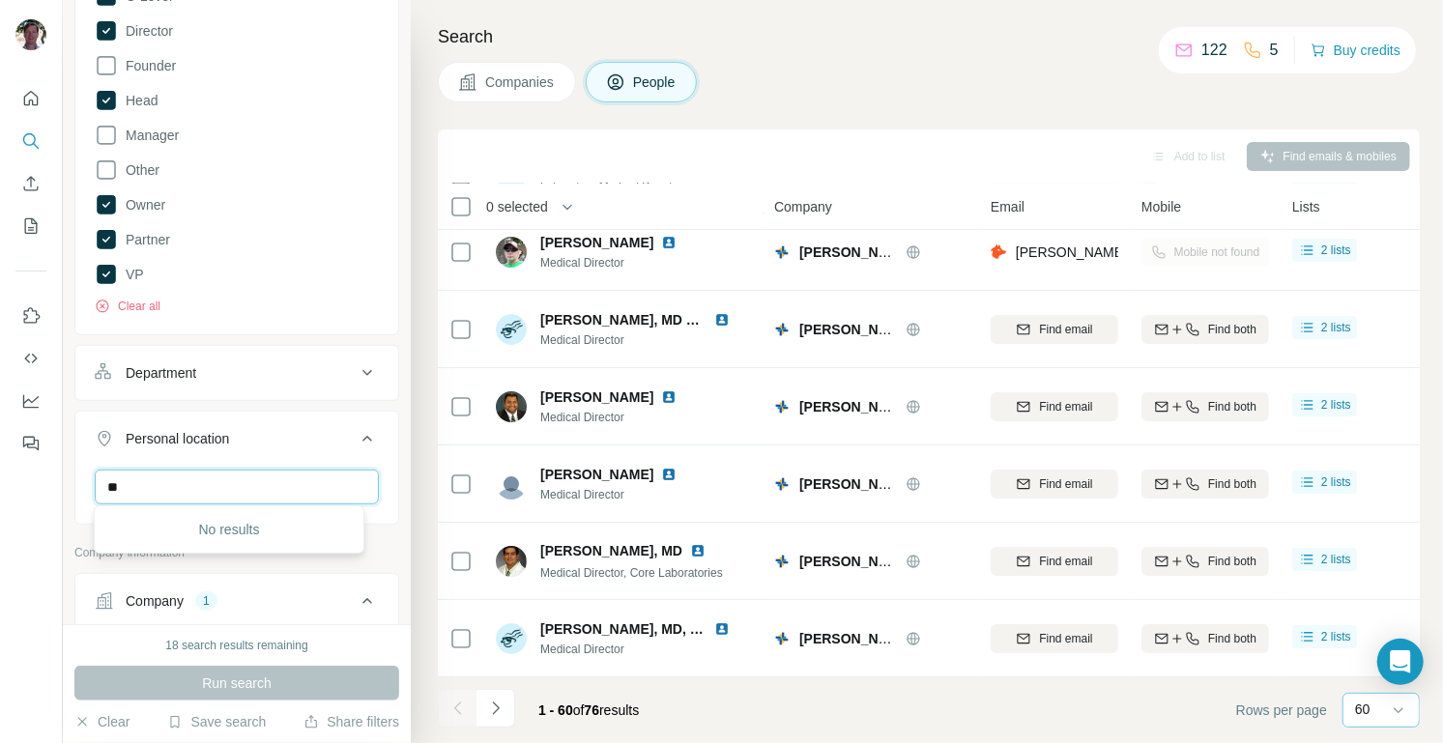
type input "*"
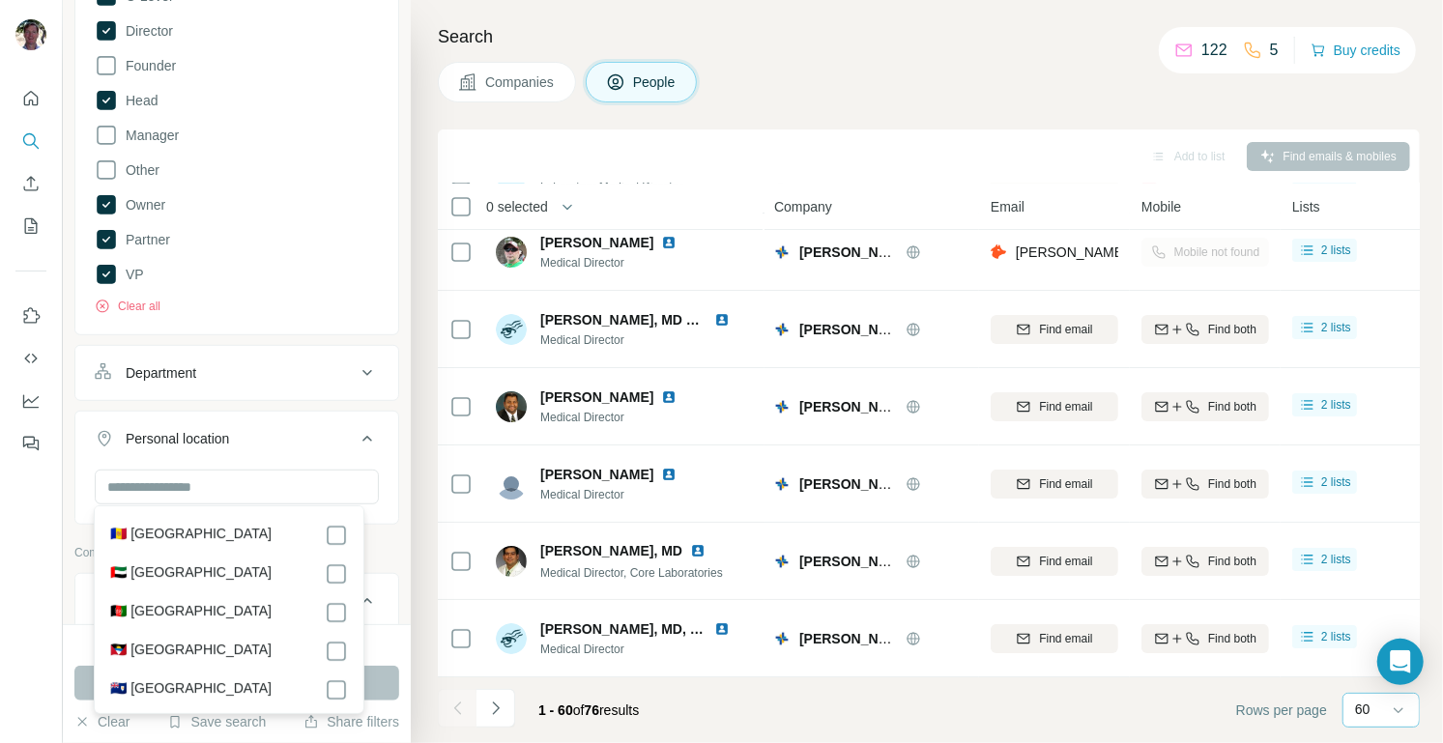
click at [356, 435] on icon at bounding box center [367, 438] width 23 height 23
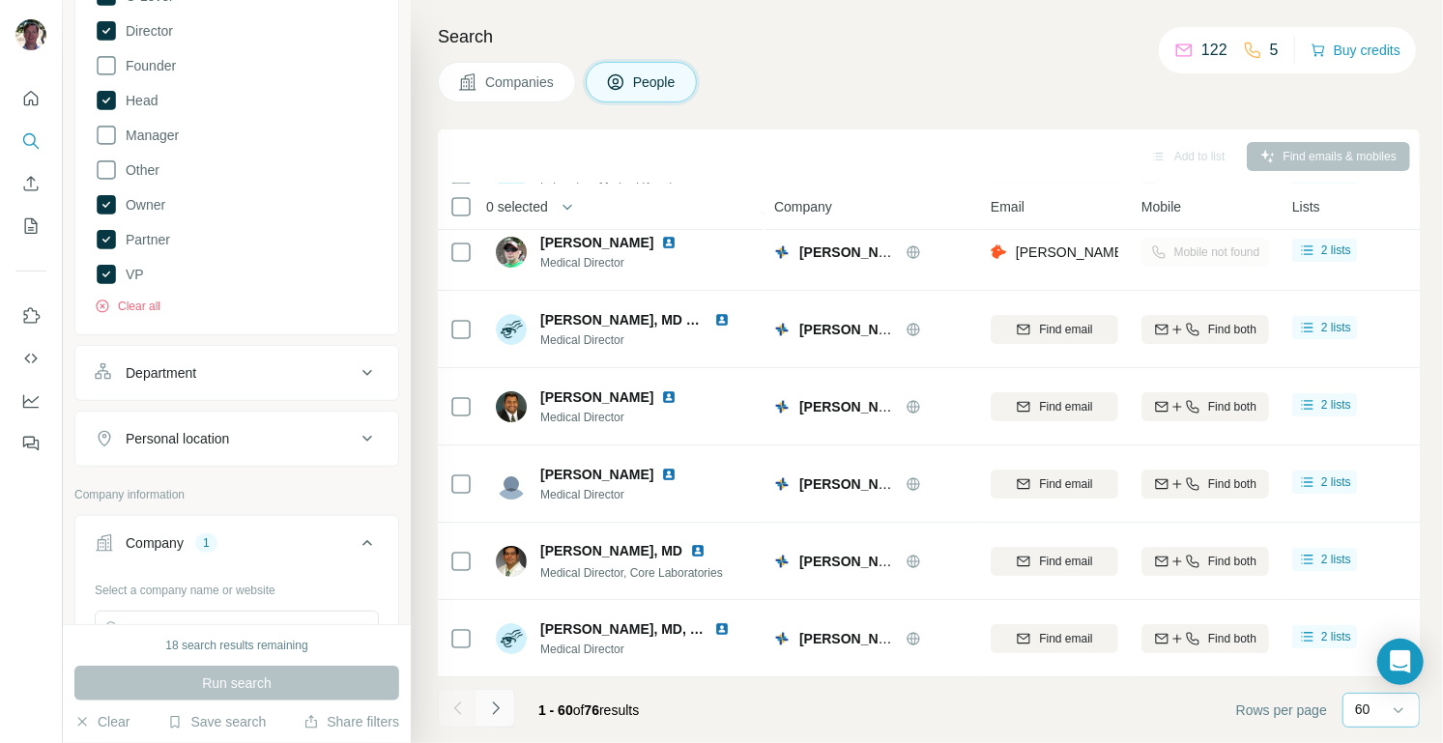
click at [497, 703] on icon "Navigate to next page" at bounding box center [495, 708] width 19 height 19
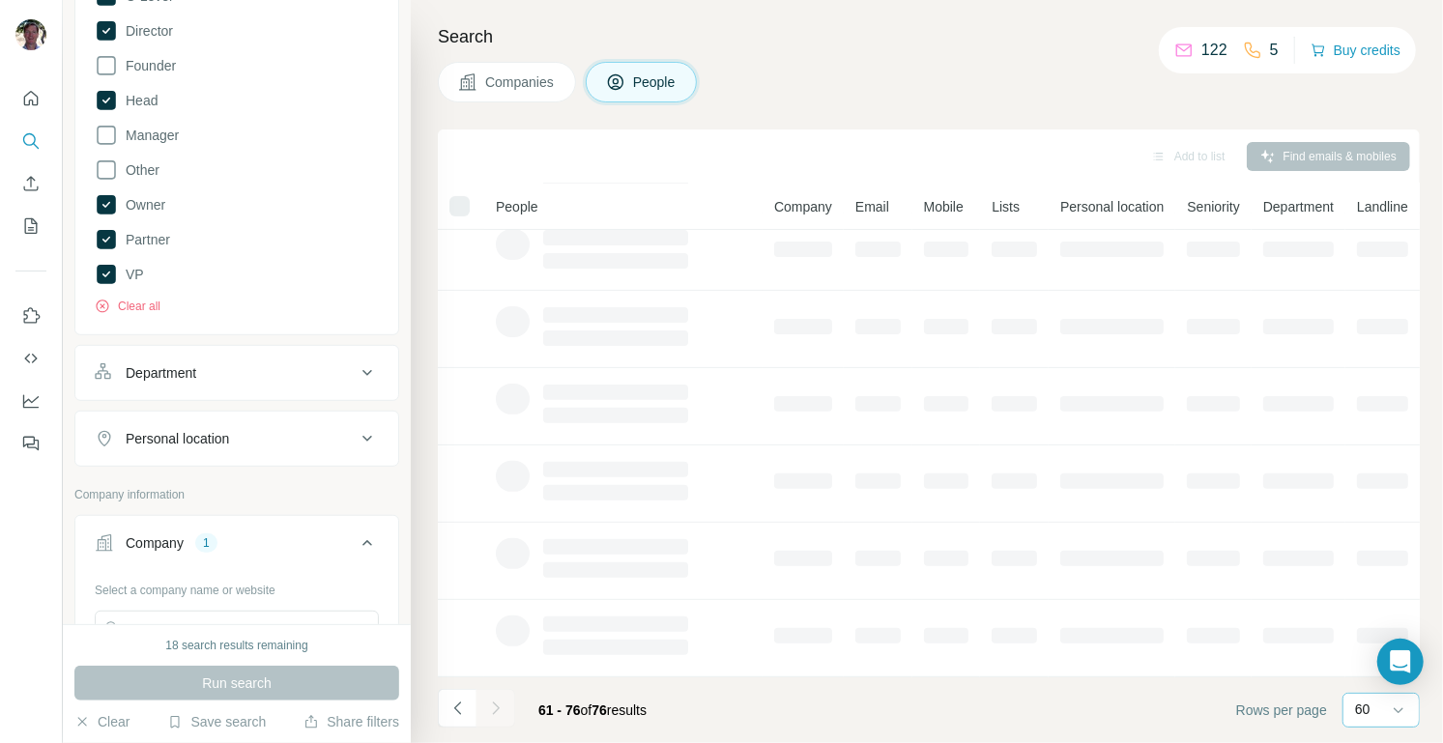
scroll to position [798, 0]
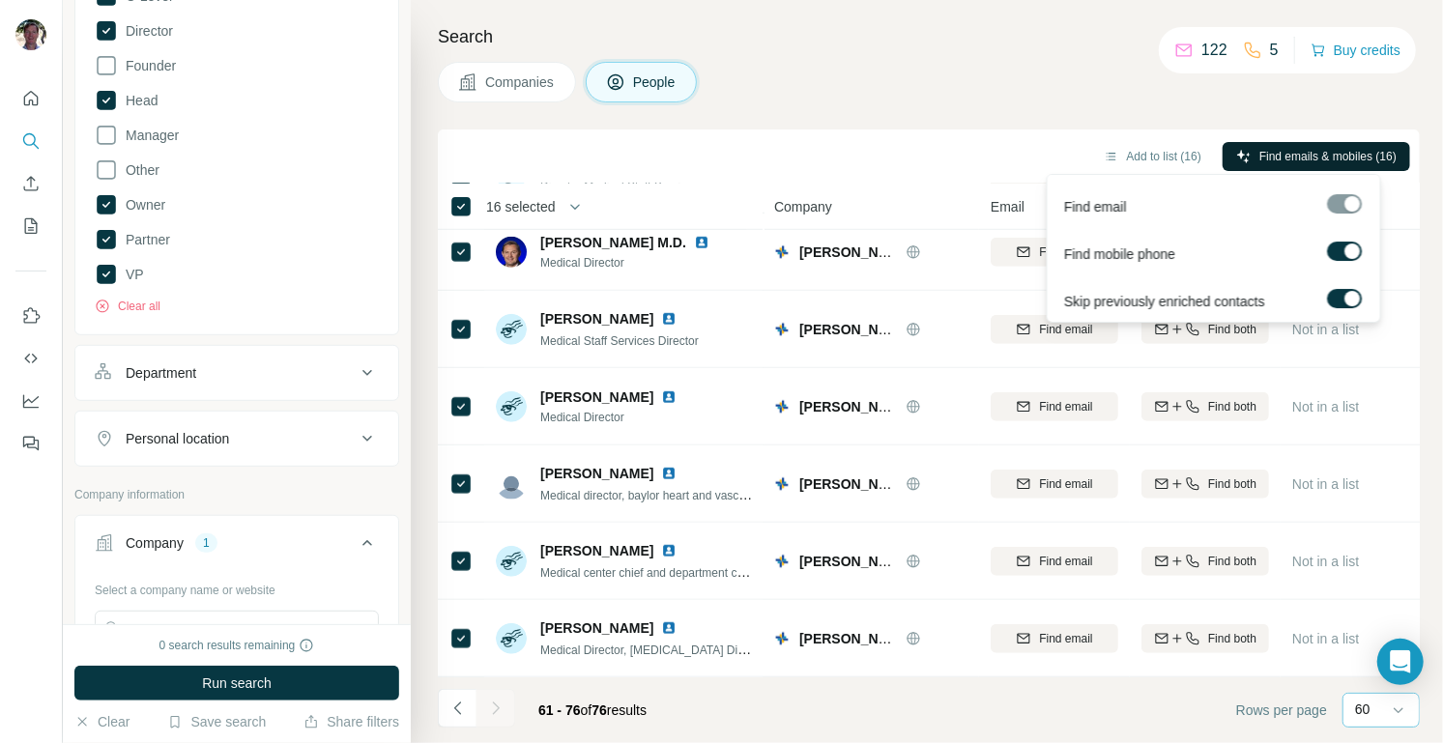
click at [1338, 150] on span "Find emails & mobiles (16)" at bounding box center [1327, 156] width 137 height 17
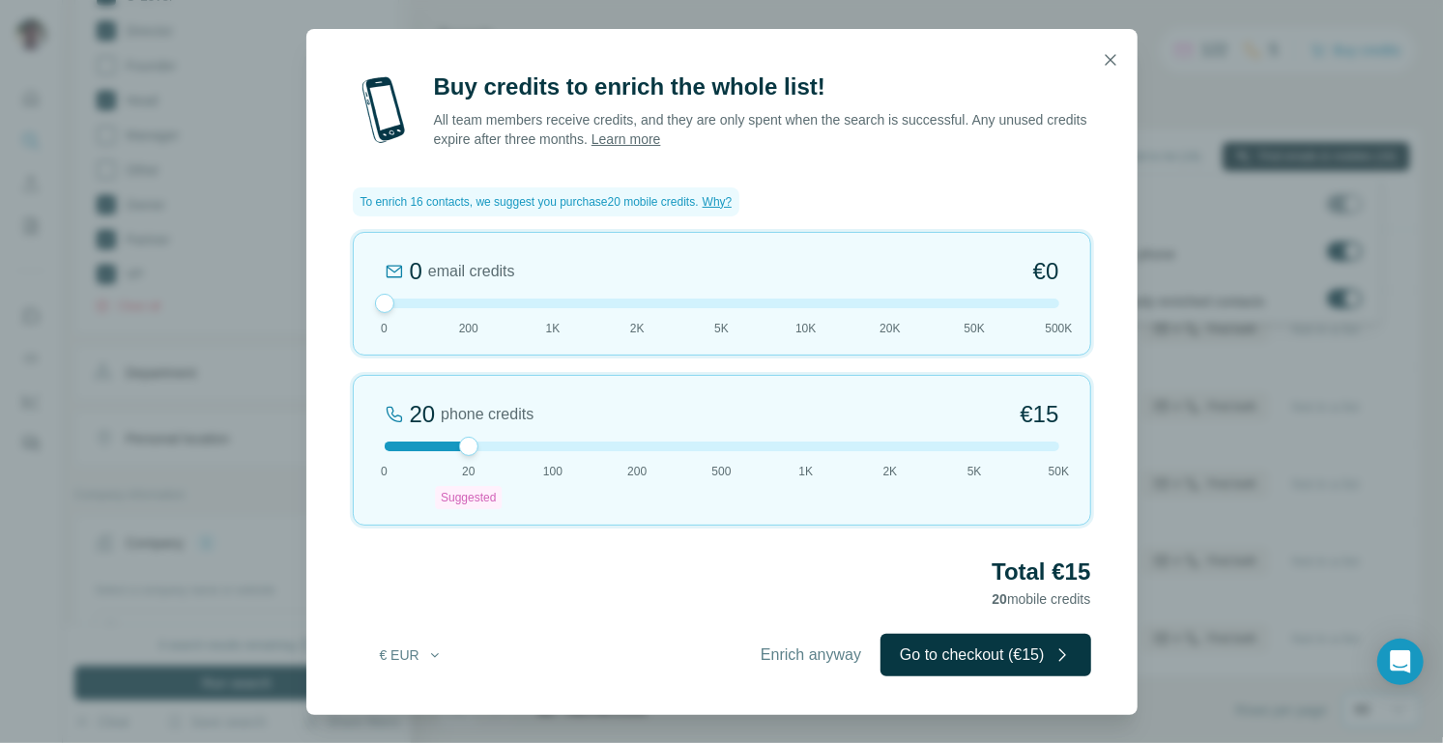
click at [468, 302] on div at bounding box center [722, 304] width 675 height 10
click at [419, 652] on button "€ EUR" at bounding box center [411, 655] width 90 height 35
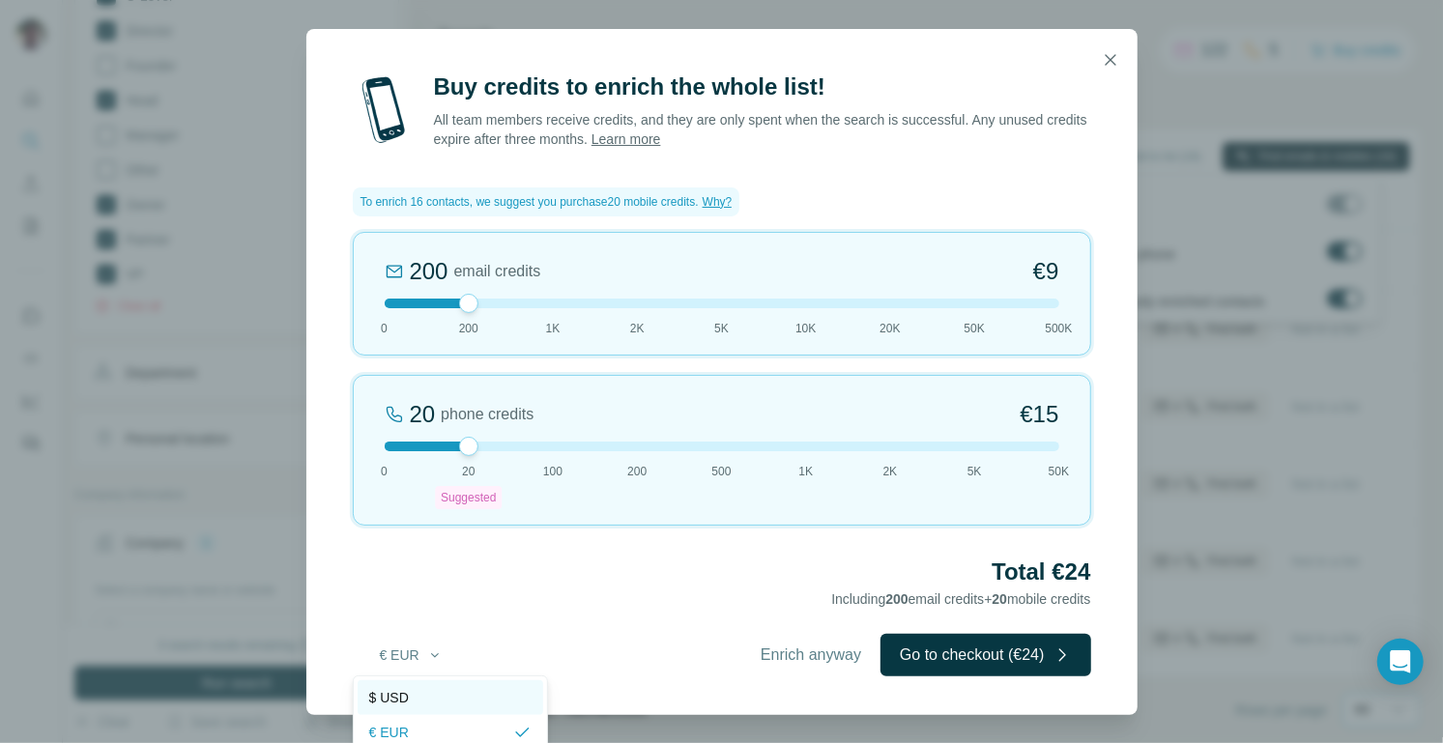
click at [419, 692] on div "$ USD" at bounding box center [450, 697] width 162 height 19
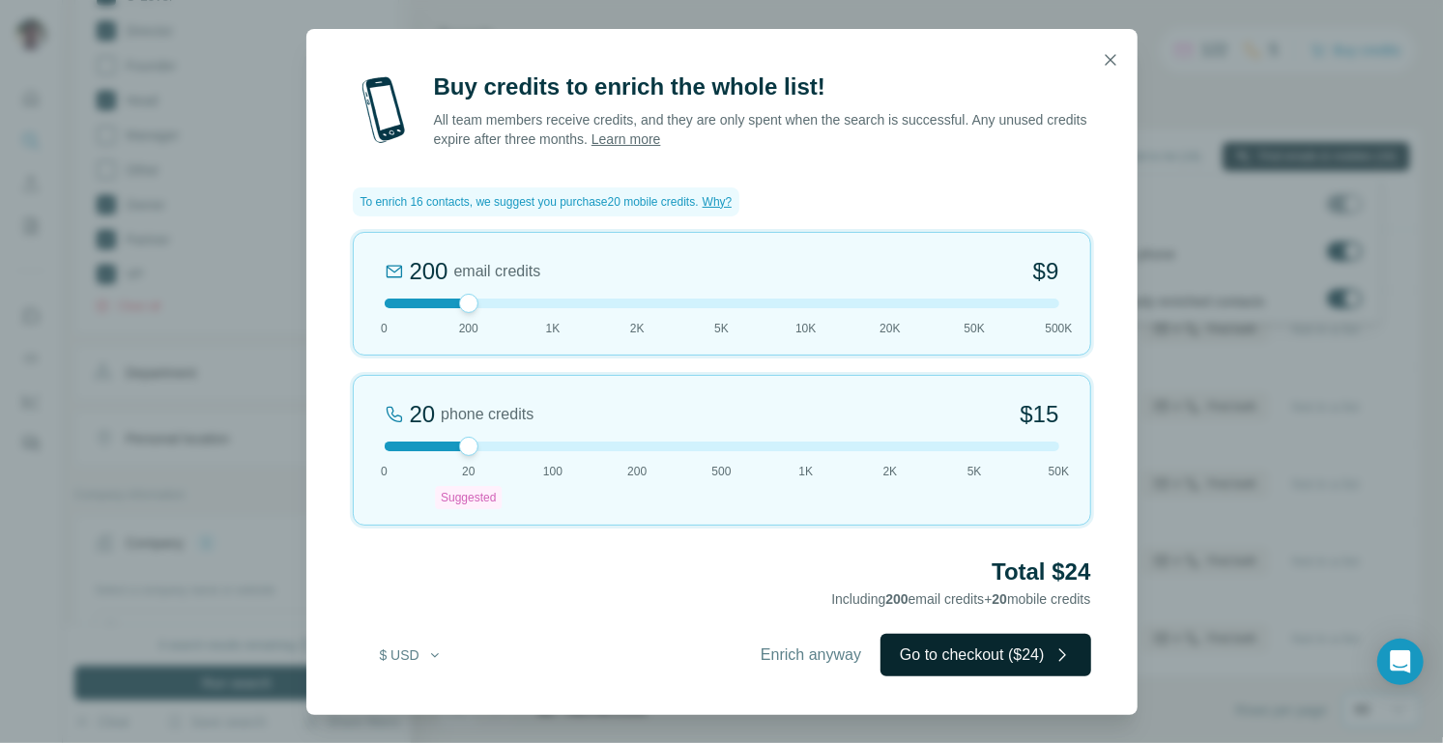
click at [988, 657] on button "Go to checkout ($24)" at bounding box center [985, 655] width 210 height 43
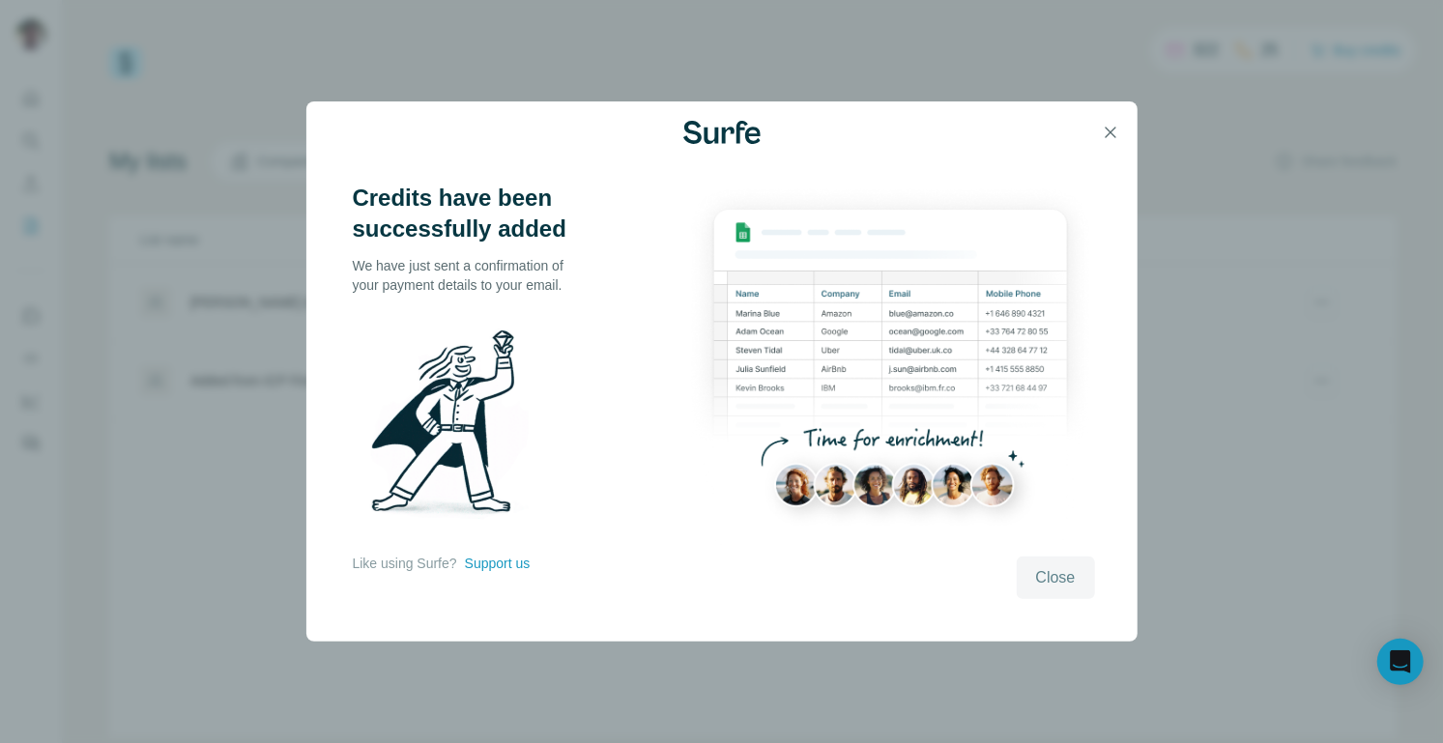
click at [1055, 585] on span "Close" at bounding box center [1056, 577] width 40 height 23
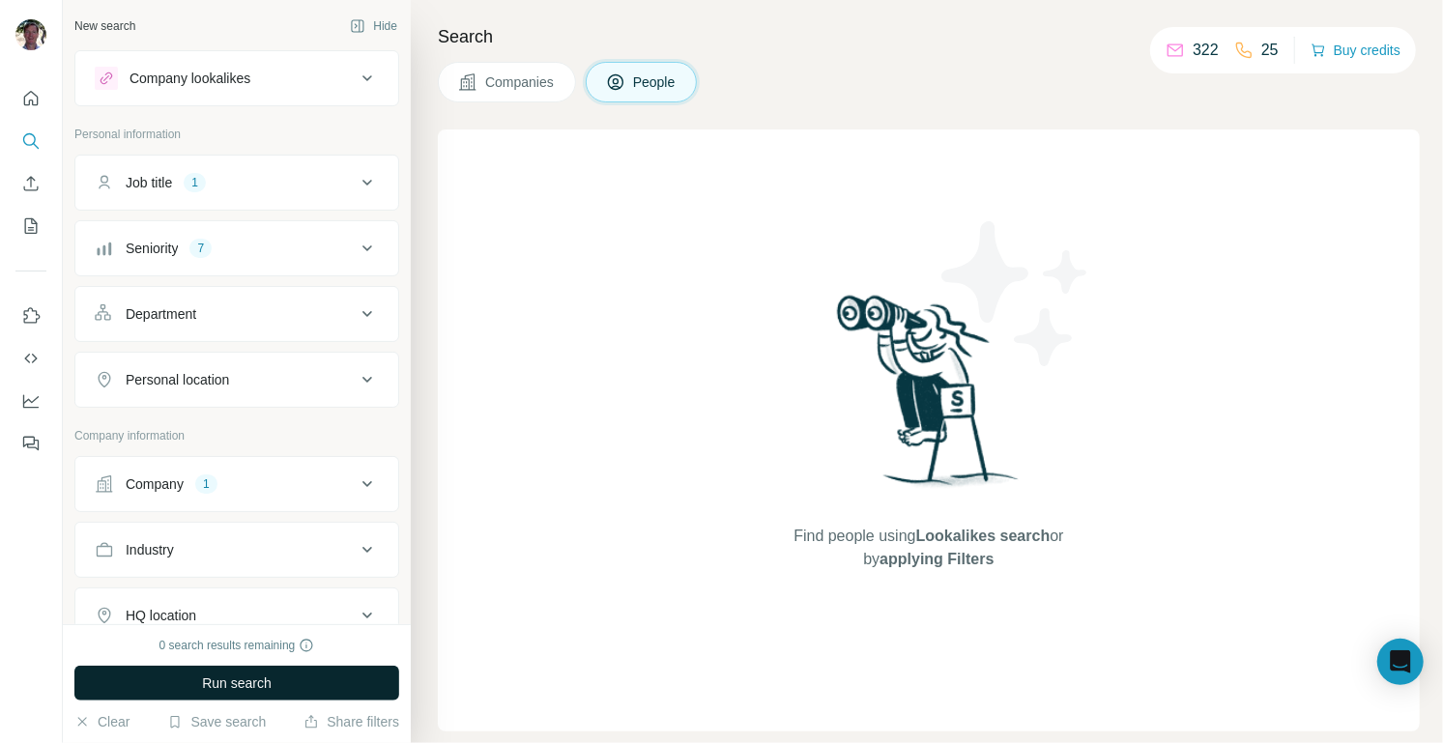
click at [286, 679] on button "Run search" at bounding box center [236, 683] width 325 height 35
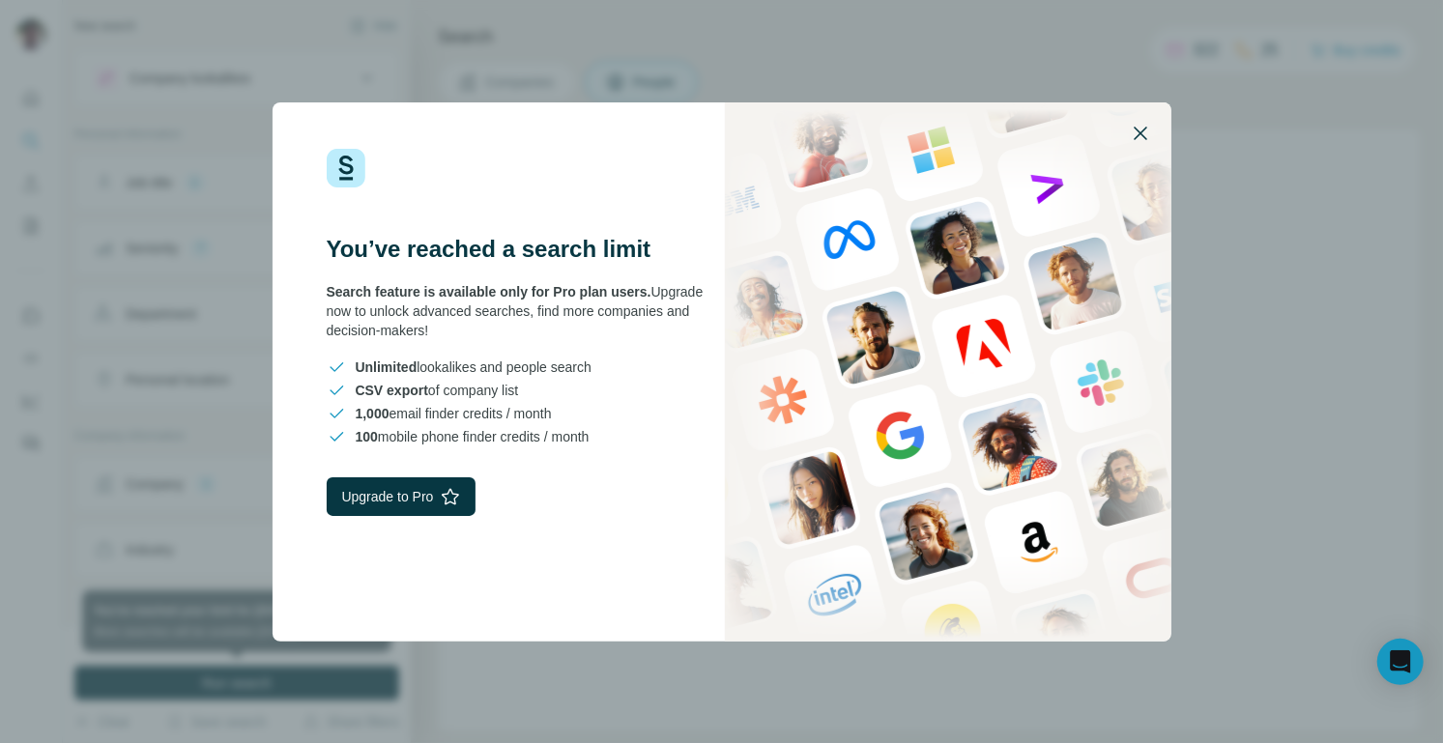
click at [1138, 129] on icon "button" at bounding box center [1140, 133] width 23 height 23
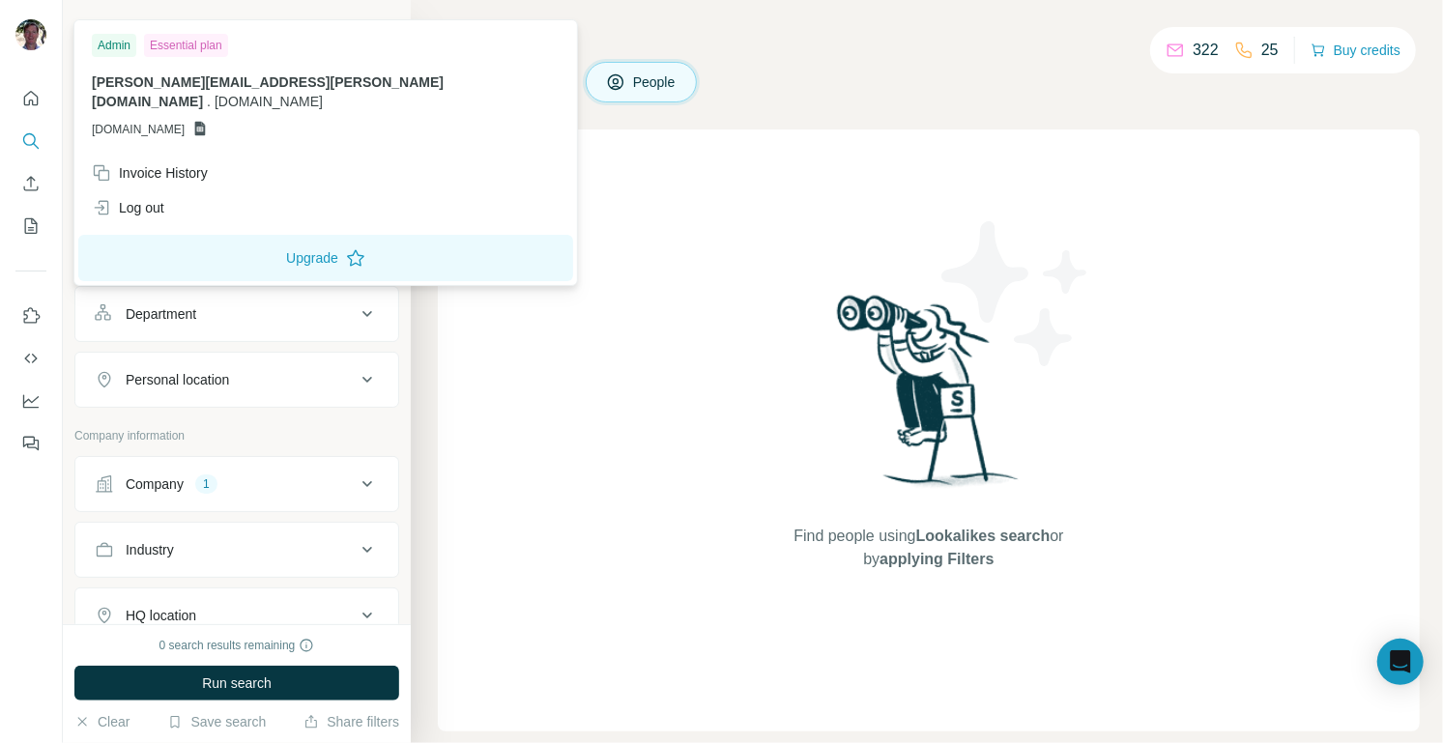
click at [27, 36] on img at bounding box center [30, 34] width 31 height 31
click at [32, 98] on icon "Quick start" at bounding box center [30, 98] width 19 height 19
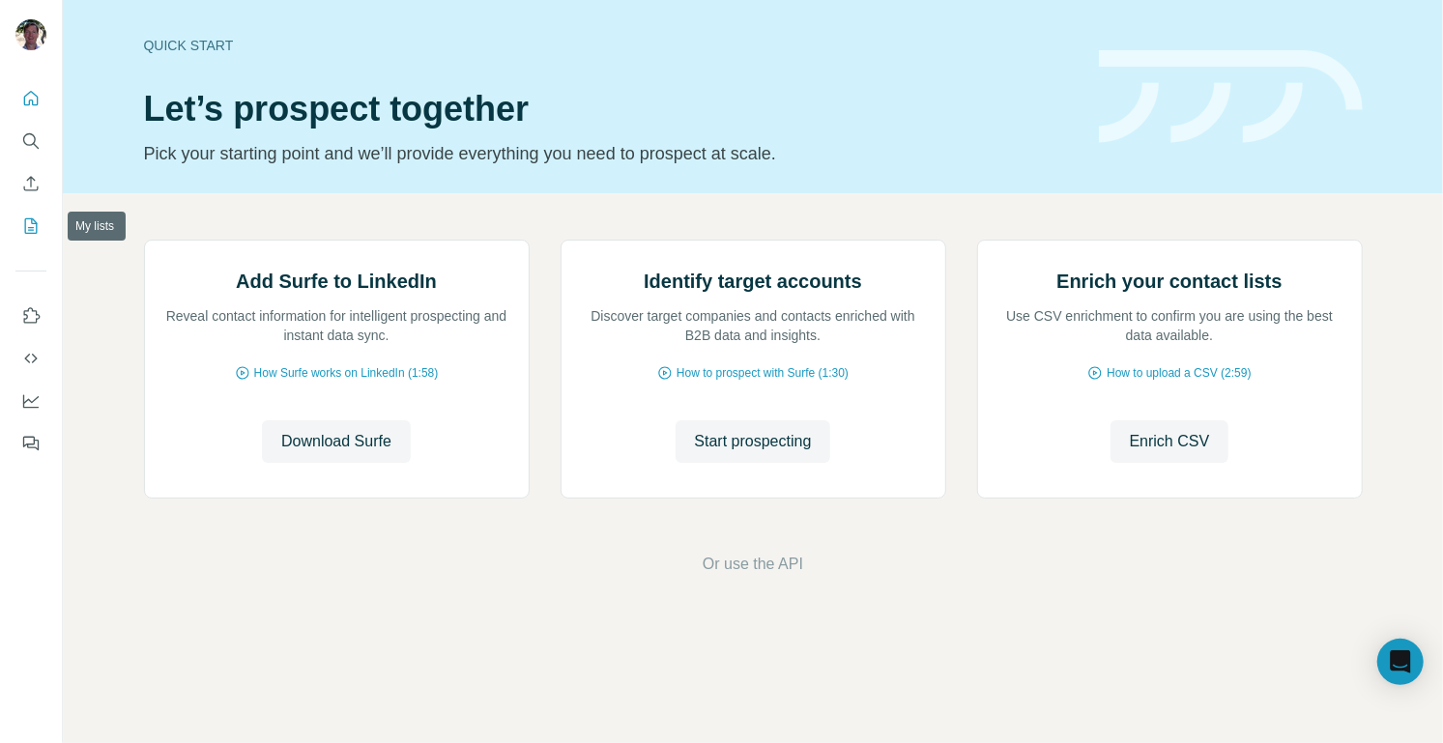
click at [29, 222] on icon "My lists" at bounding box center [30, 225] width 19 height 19
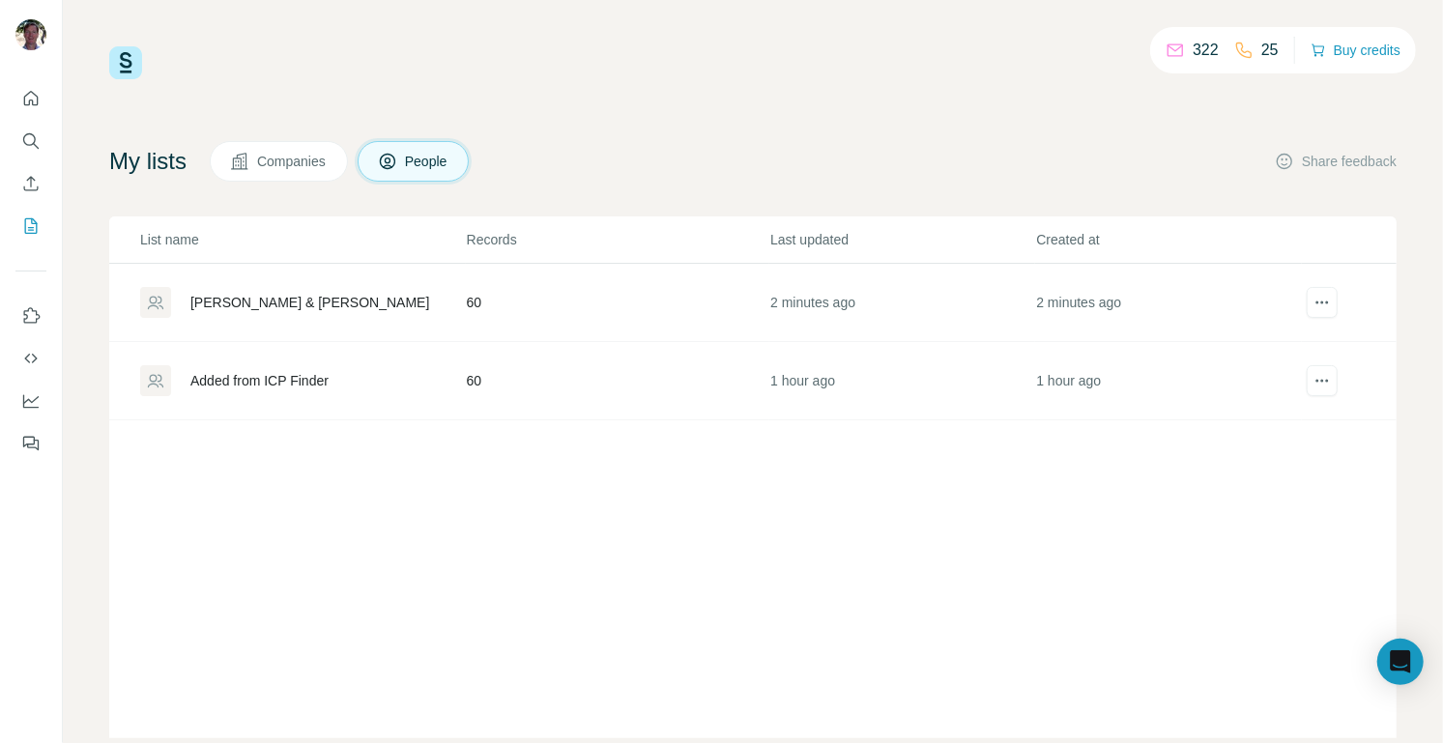
click at [248, 377] on div "Added from ICP Finder" at bounding box center [259, 380] width 138 height 19
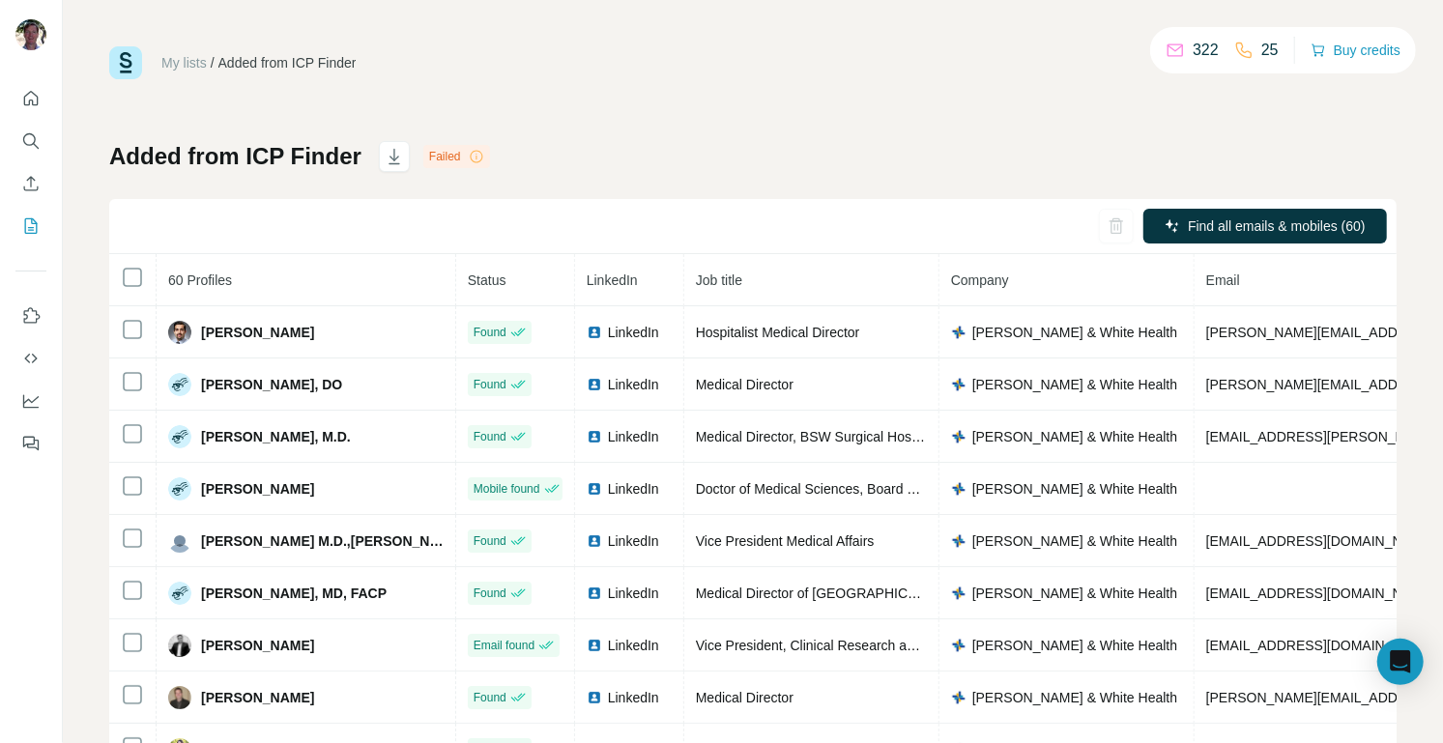
click at [186, 59] on link "My lists" at bounding box center [183, 62] width 45 height 15
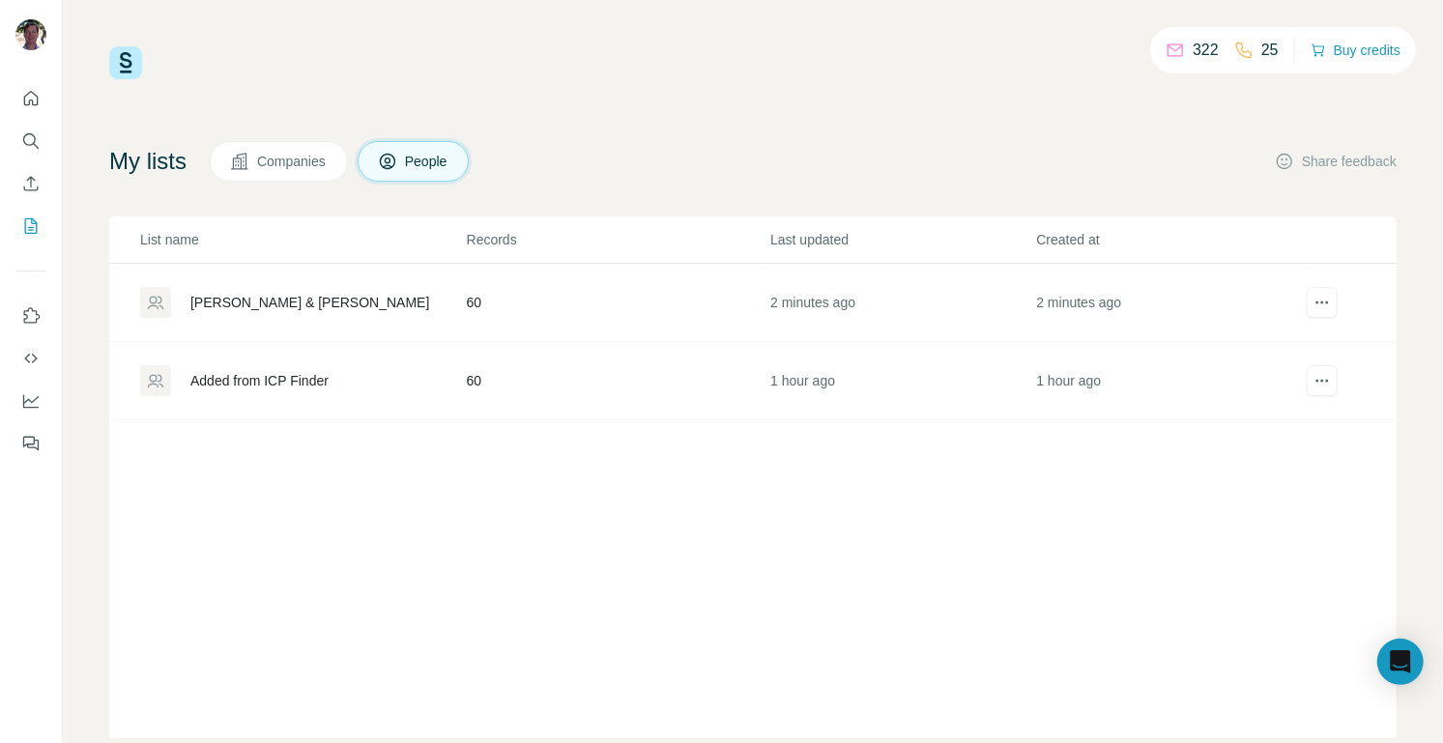
click at [291, 299] on div "[PERSON_NAME] & [PERSON_NAME]" at bounding box center [309, 302] width 239 height 19
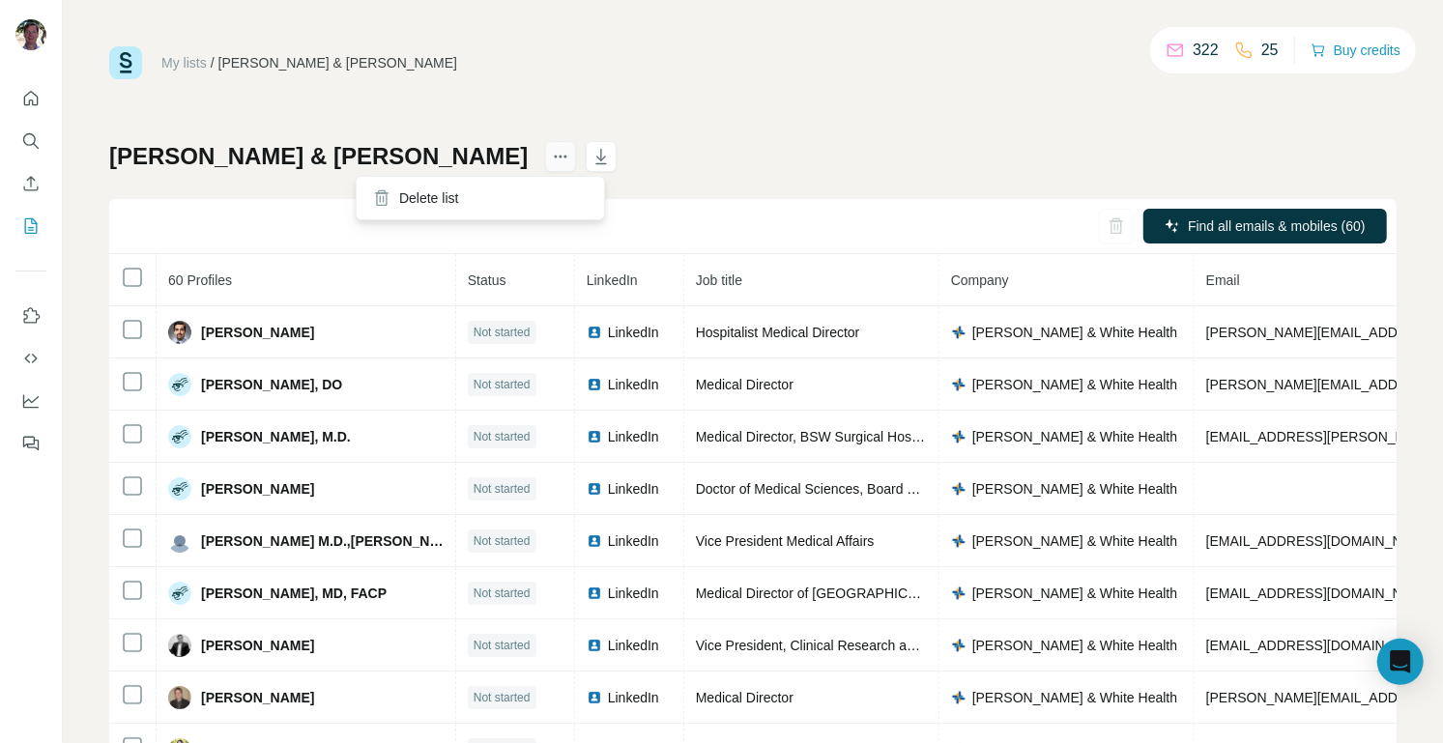
click at [551, 156] on icon "actions" at bounding box center [560, 156] width 19 height 19
click at [908, 141] on div "Baylor Scott & White Find all emails & mobiles (60) 60 Profiles Status LinkedIn…" at bounding box center [752, 452] width 1287 height 623
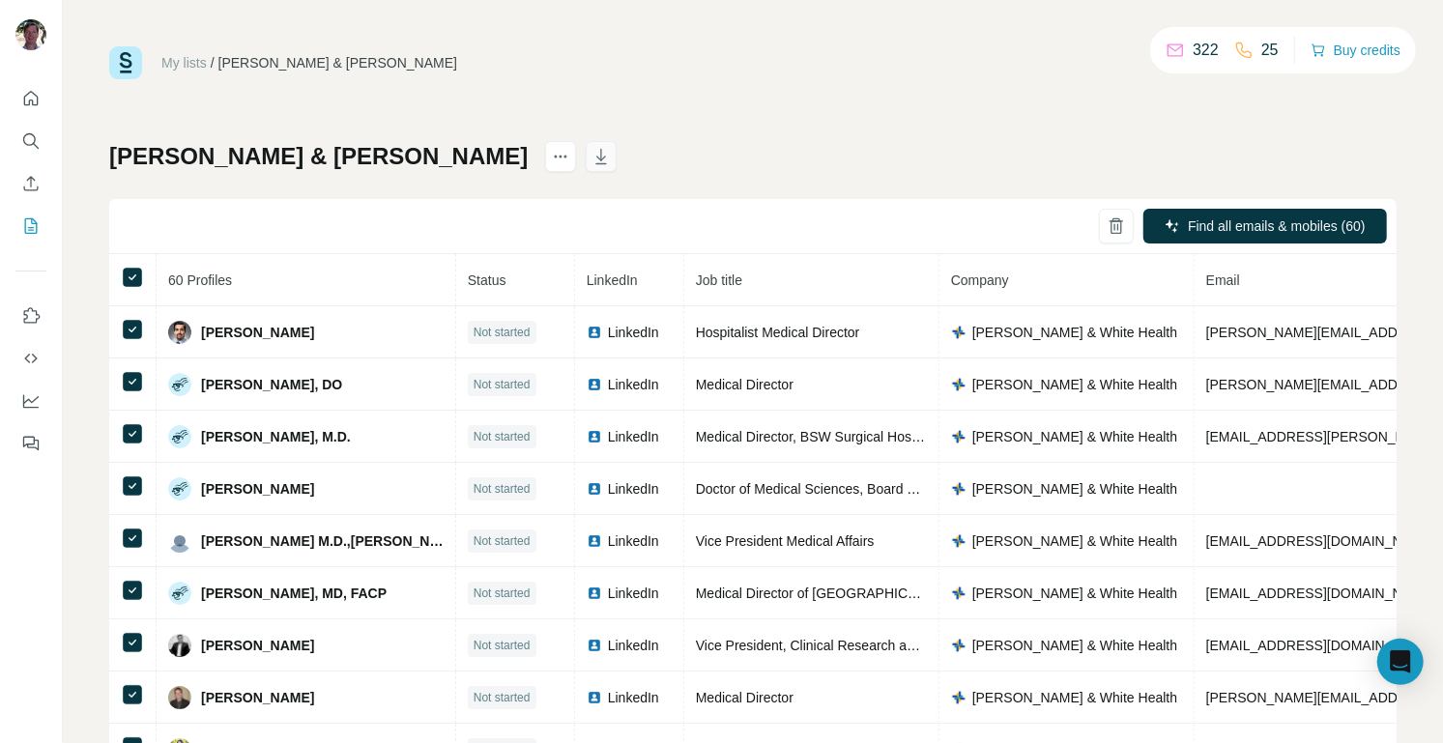
click at [591, 155] on icon "button" at bounding box center [600, 156] width 19 height 19
click at [27, 180] on icon "Enrich CSV" at bounding box center [31, 183] width 14 height 14
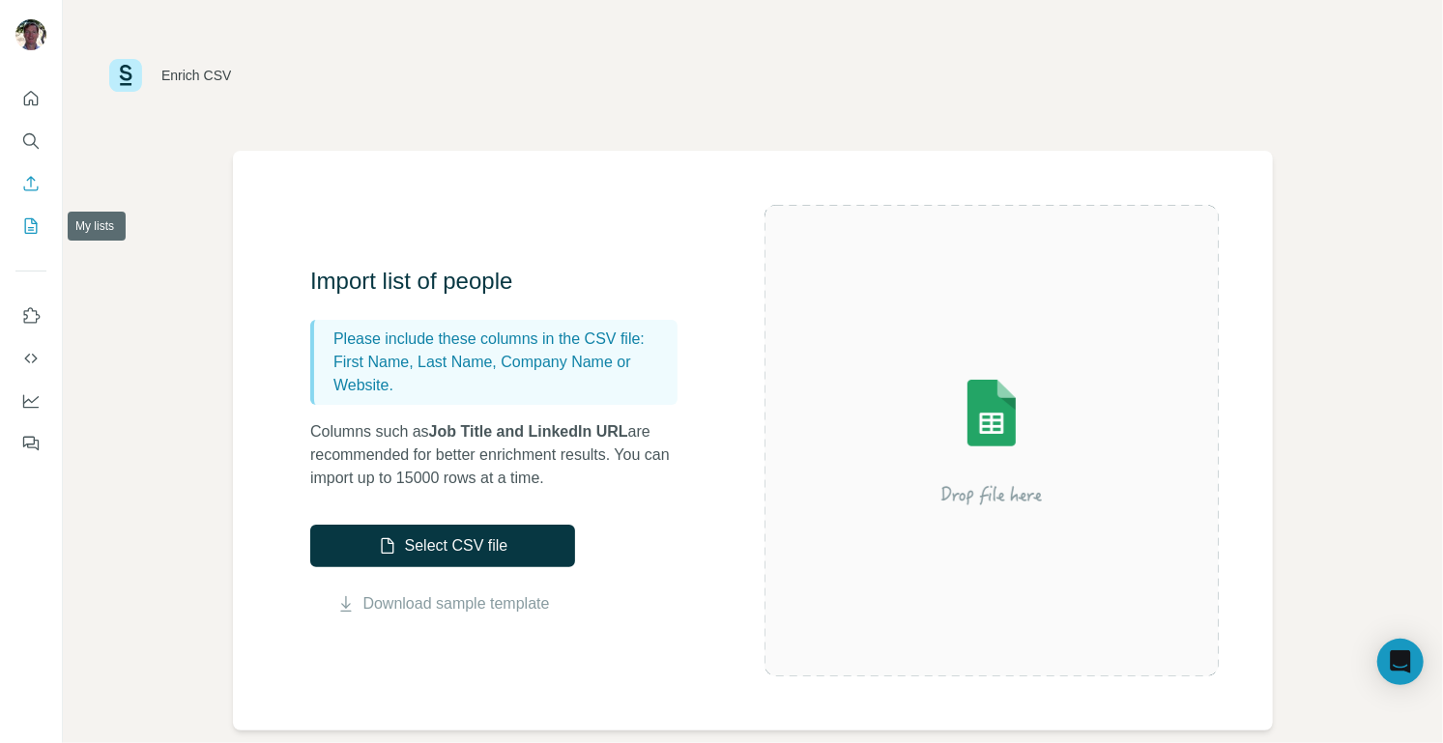
click at [28, 226] on icon "My lists" at bounding box center [30, 225] width 19 height 19
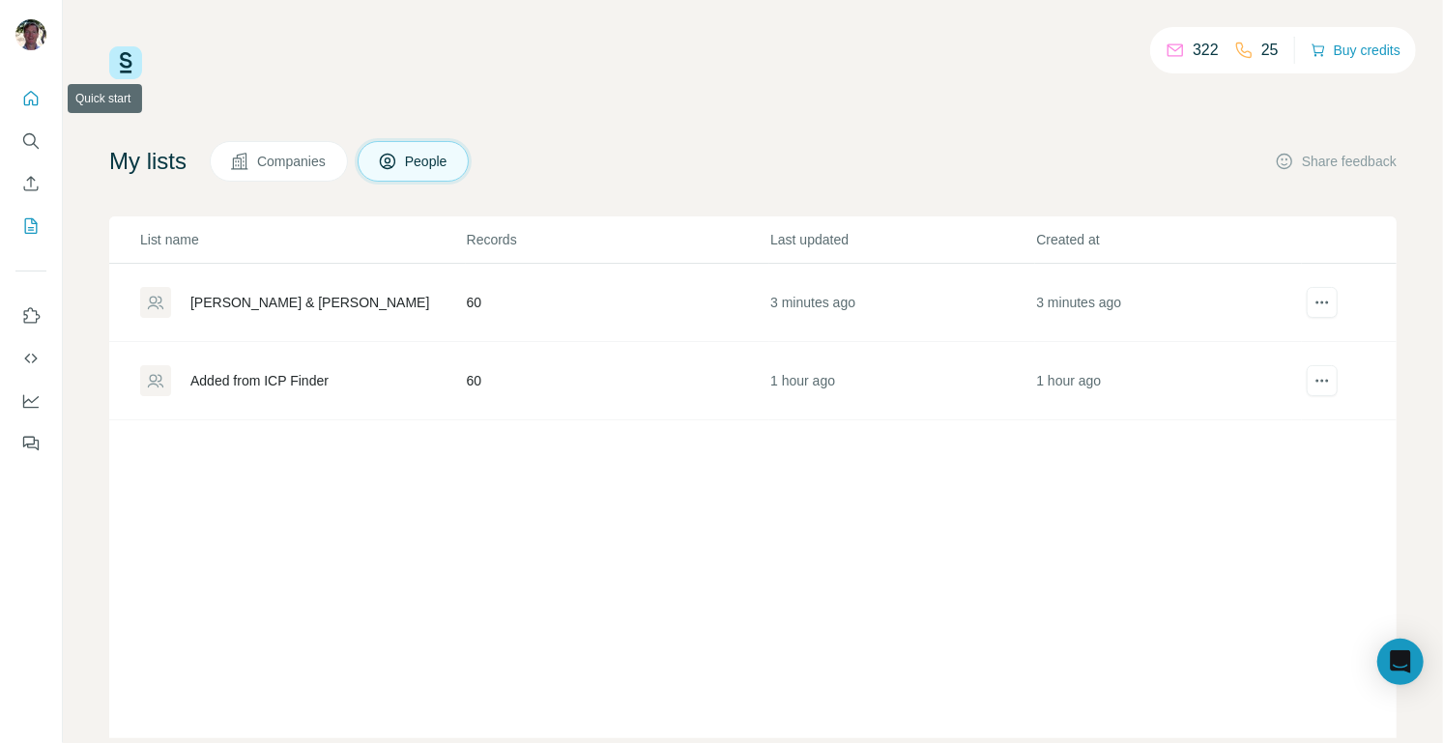
click at [21, 101] on icon "Quick start" at bounding box center [30, 98] width 19 height 19
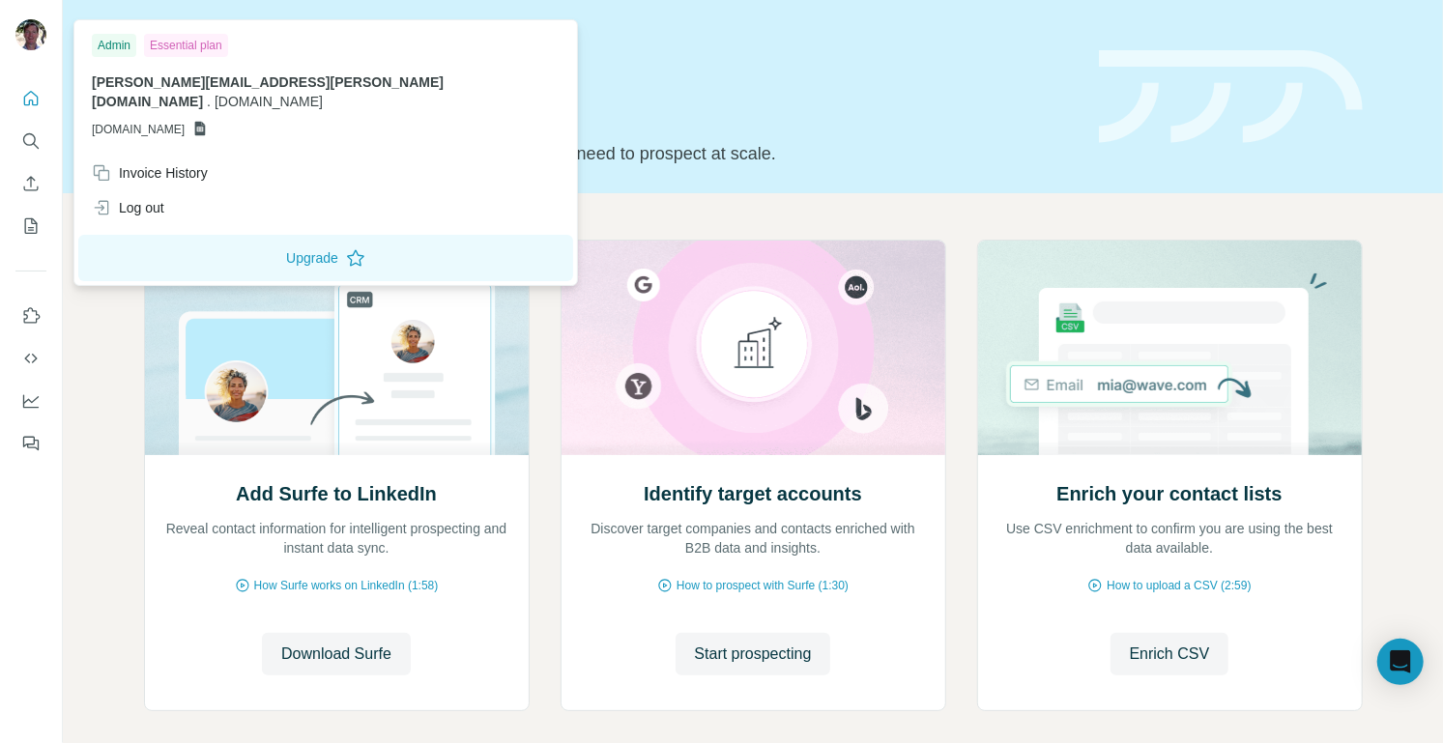
click at [29, 25] on img at bounding box center [30, 34] width 31 height 31
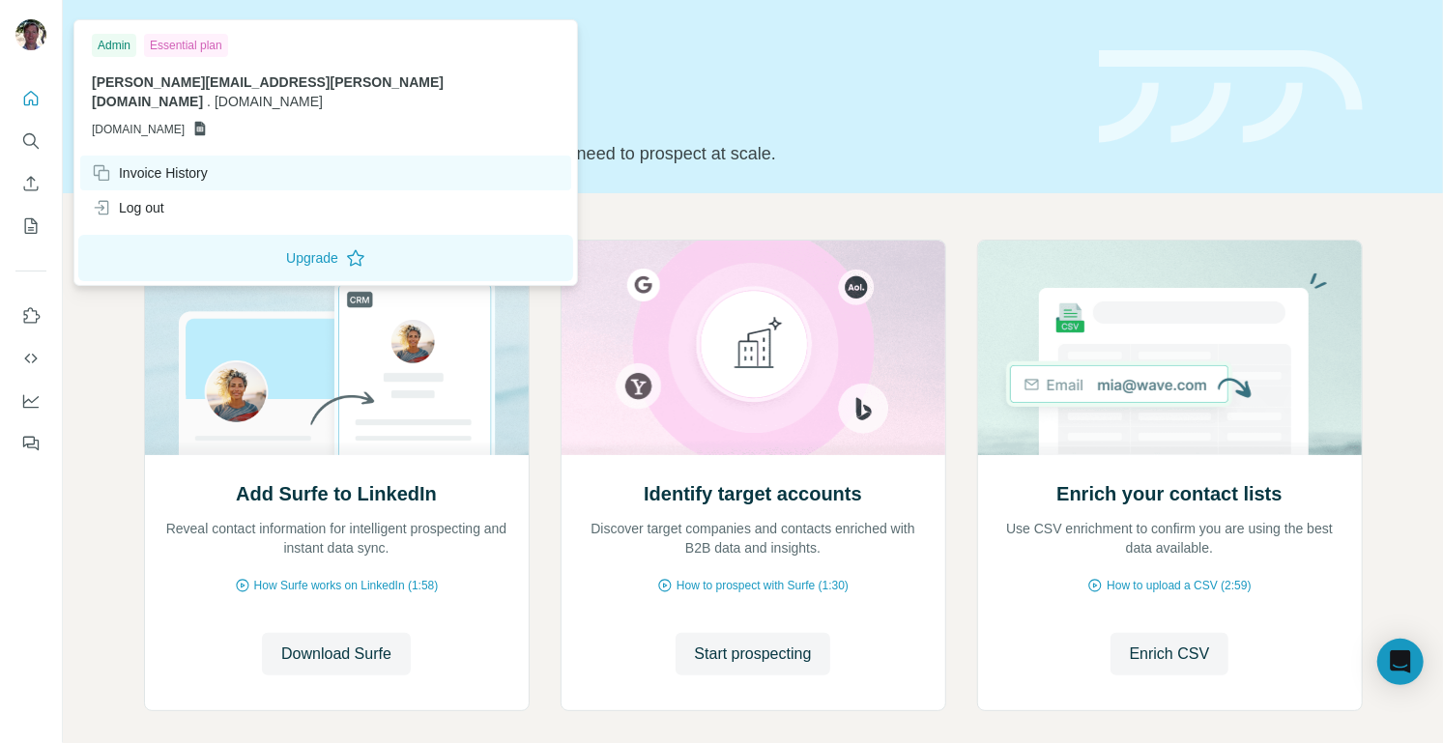
click at [137, 163] on div "Invoice History" at bounding box center [150, 172] width 116 height 19
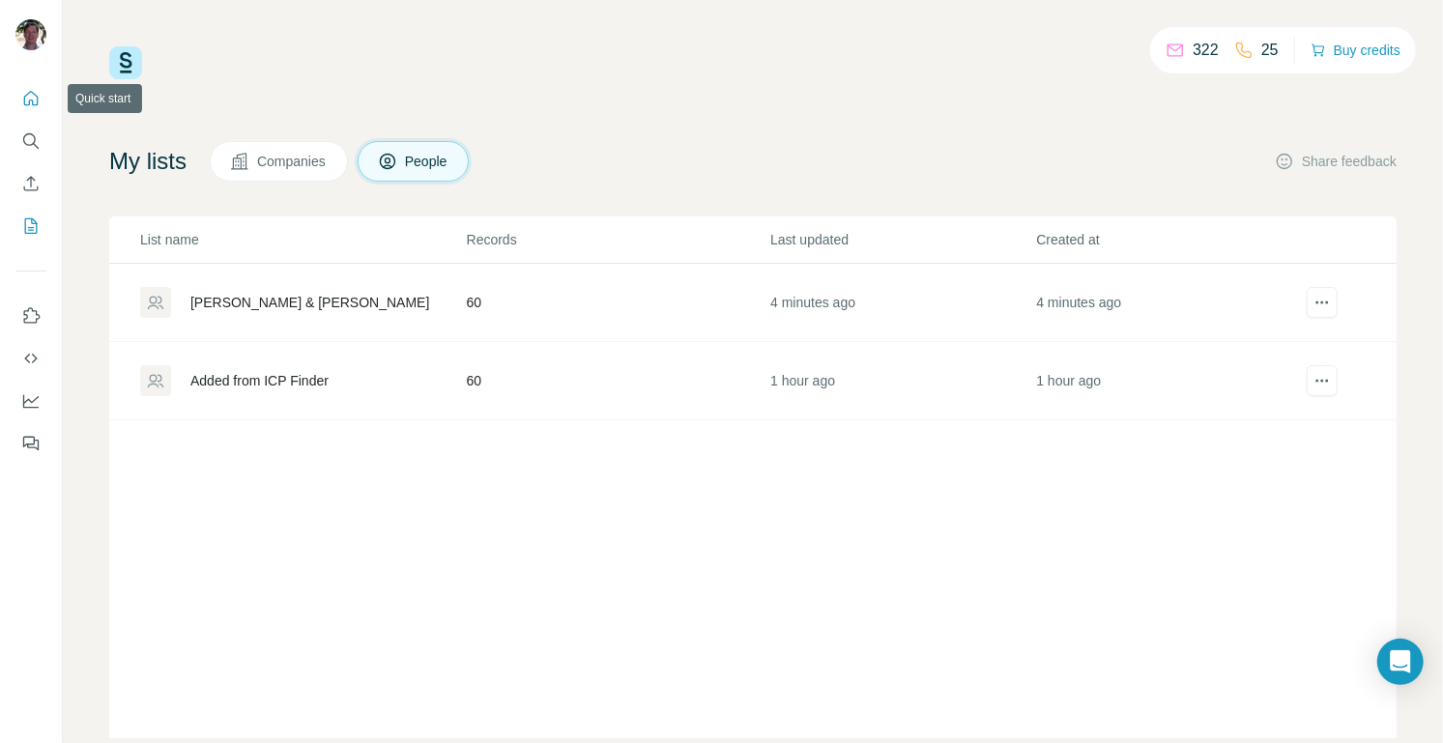
click at [26, 101] on icon "Quick start" at bounding box center [30, 98] width 19 height 19
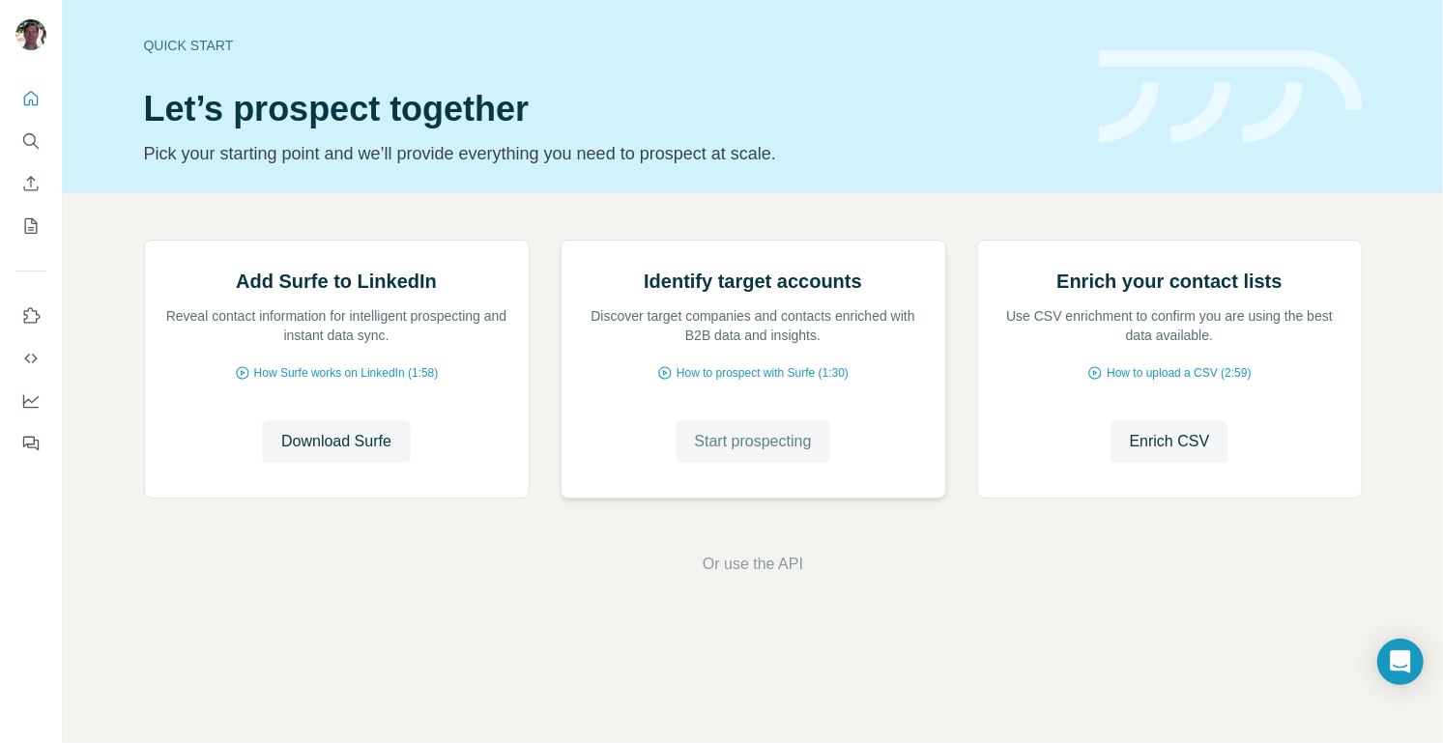
click at [752, 453] on span "Start prospecting" at bounding box center [753, 441] width 117 height 23
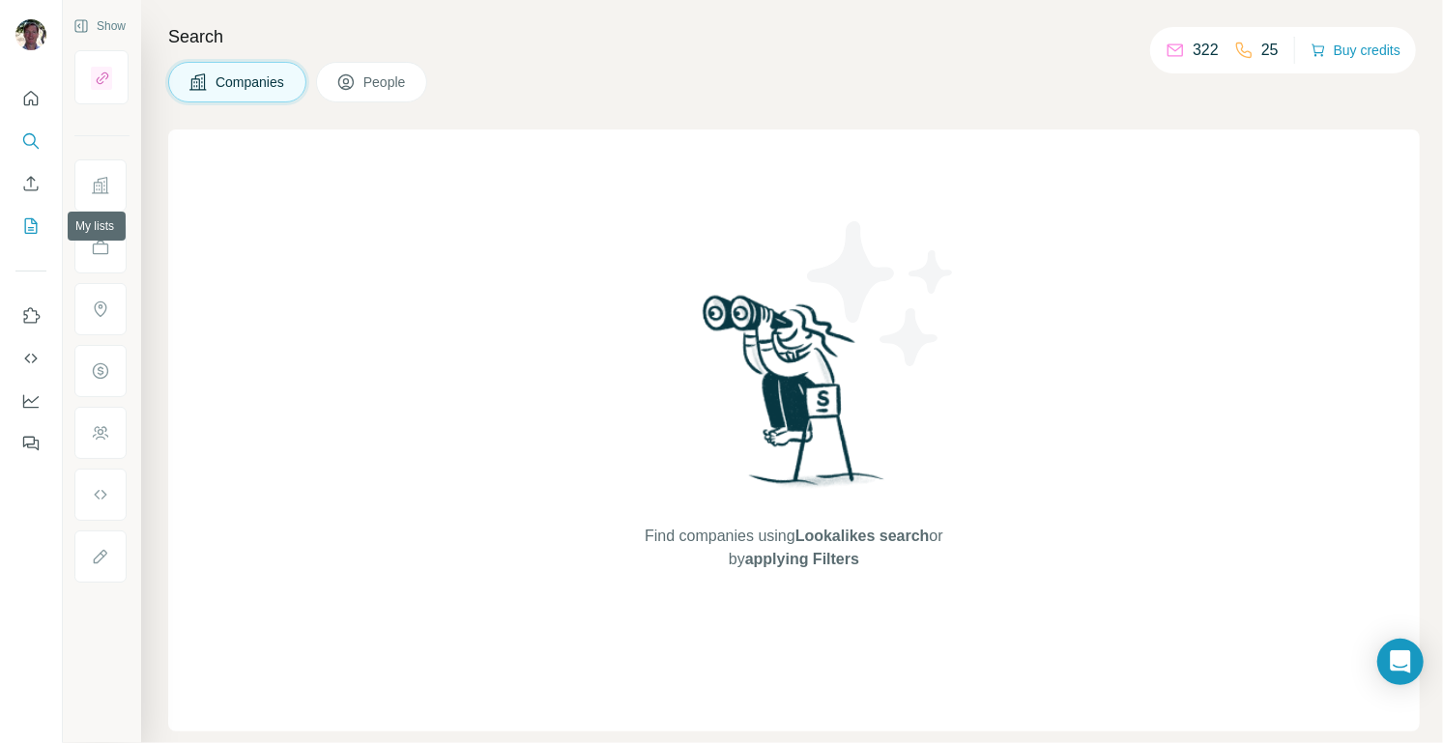
click at [35, 227] on icon "My lists" at bounding box center [30, 225] width 19 height 19
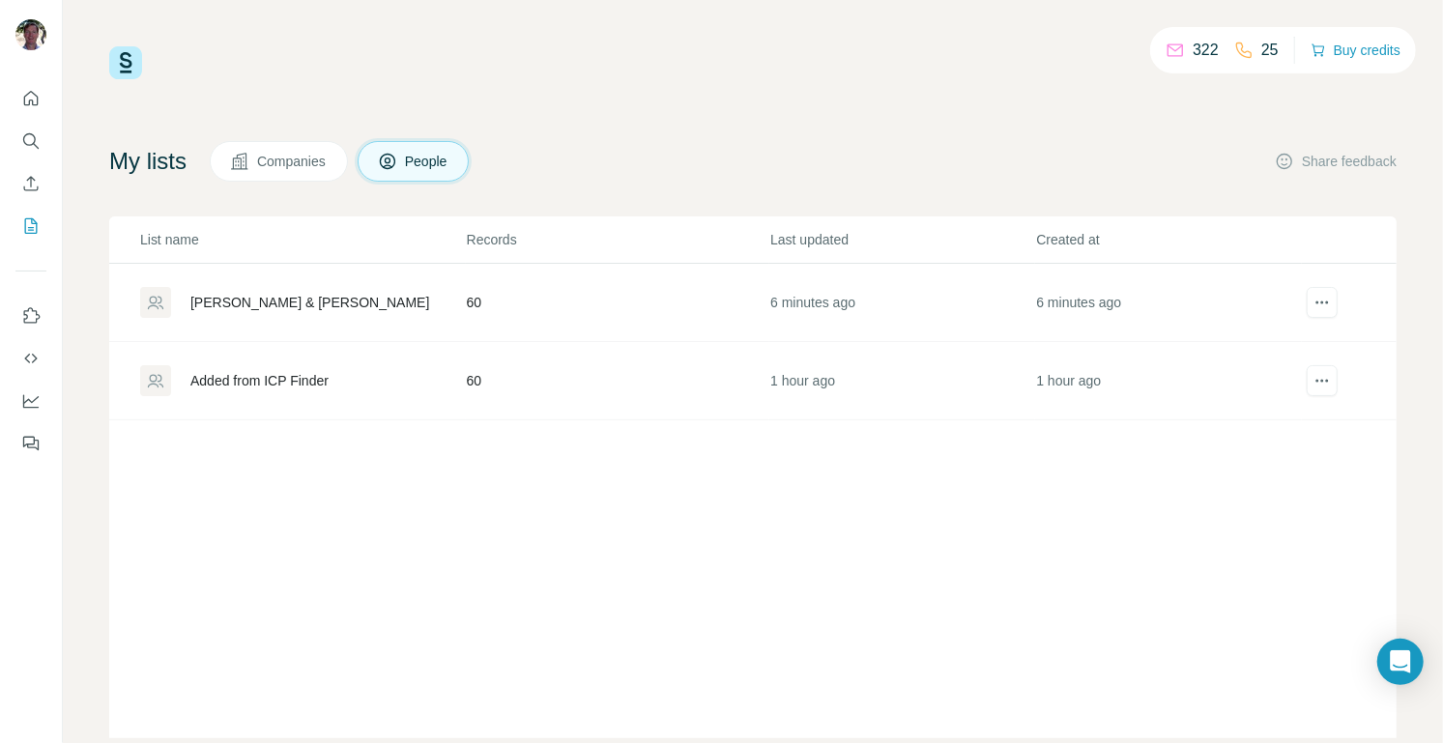
click at [321, 296] on div "[PERSON_NAME] & [PERSON_NAME]" at bounding box center [302, 302] width 325 height 31
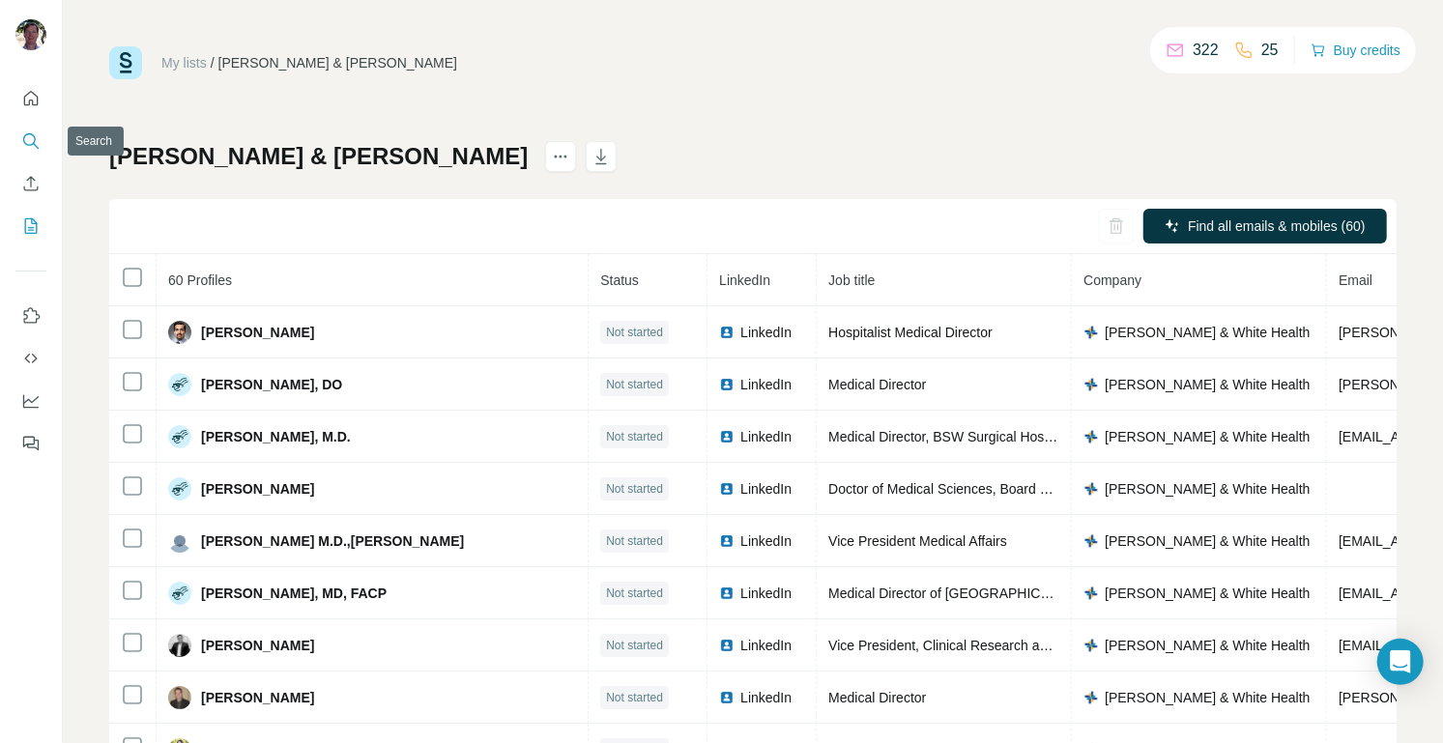
click at [32, 140] on icon "Search" at bounding box center [30, 140] width 19 height 19
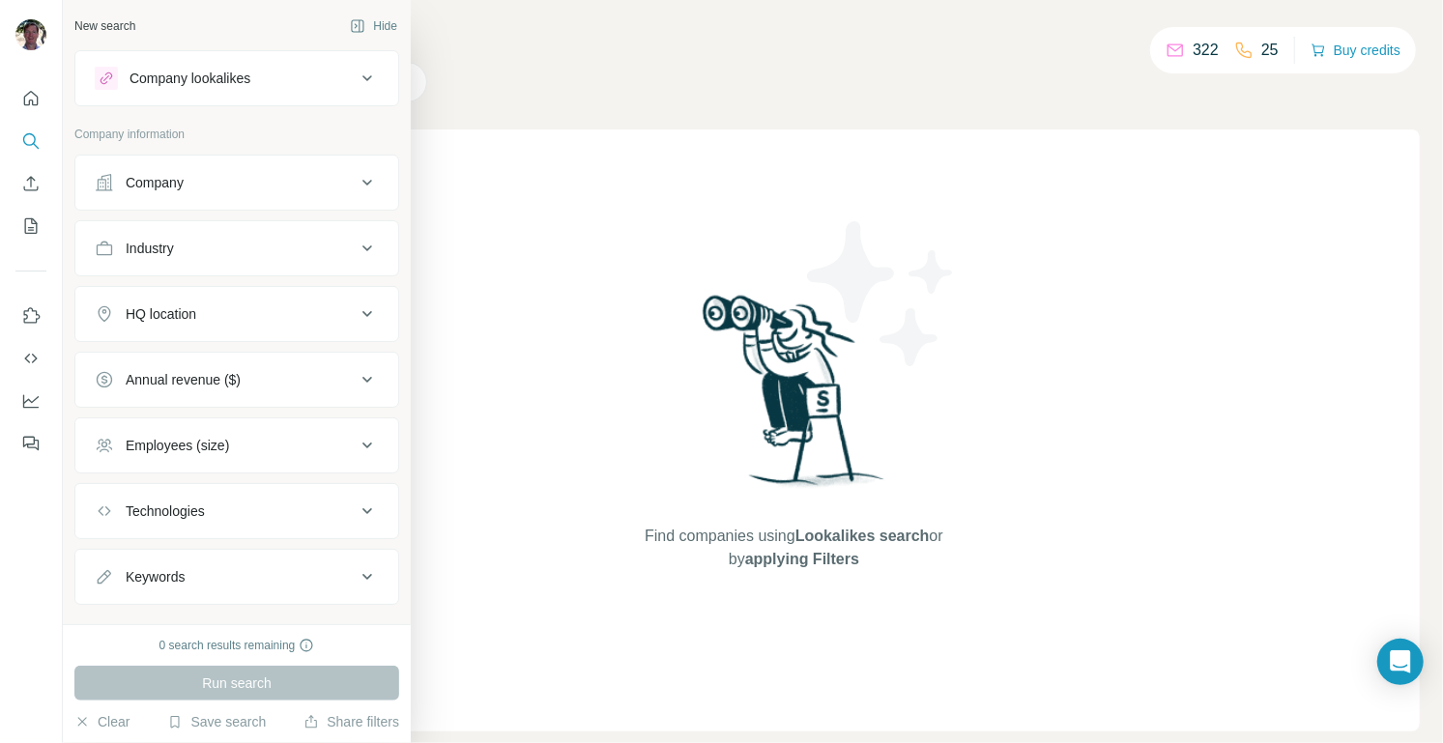
click at [193, 186] on div "Company" at bounding box center [225, 182] width 261 height 19
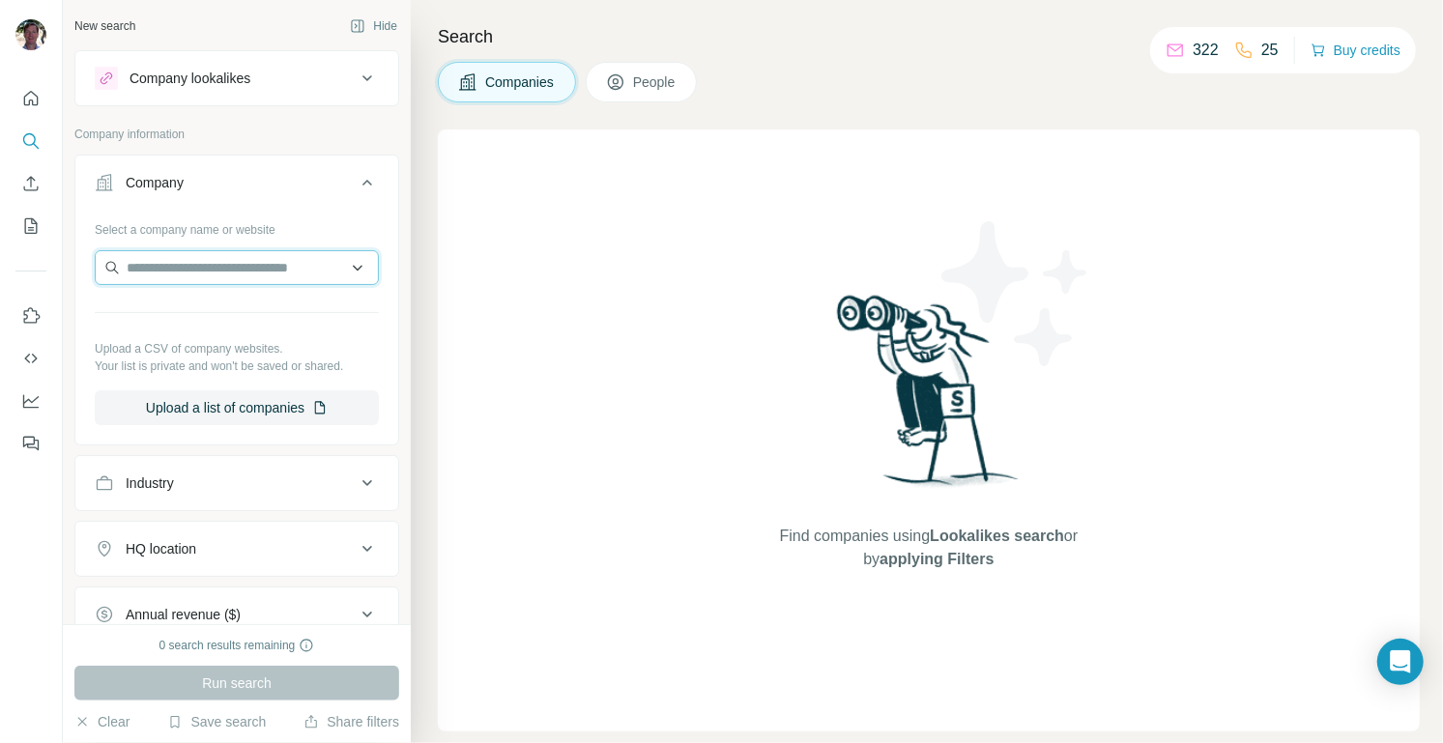
click at [197, 266] on input "text" at bounding box center [237, 267] width 284 height 35
paste input "**********"
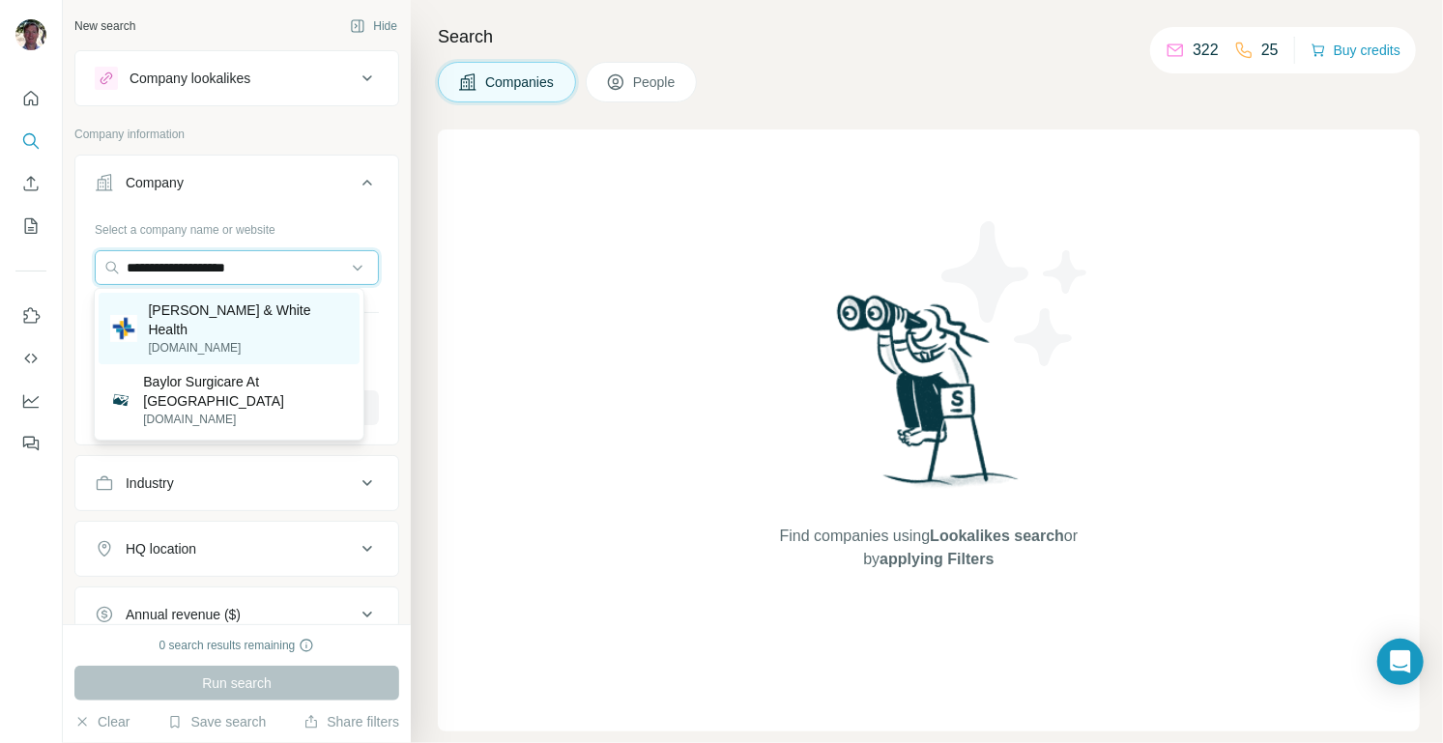
type input "**********"
click at [241, 313] on p "[PERSON_NAME] & White Health" at bounding box center [248, 320] width 199 height 39
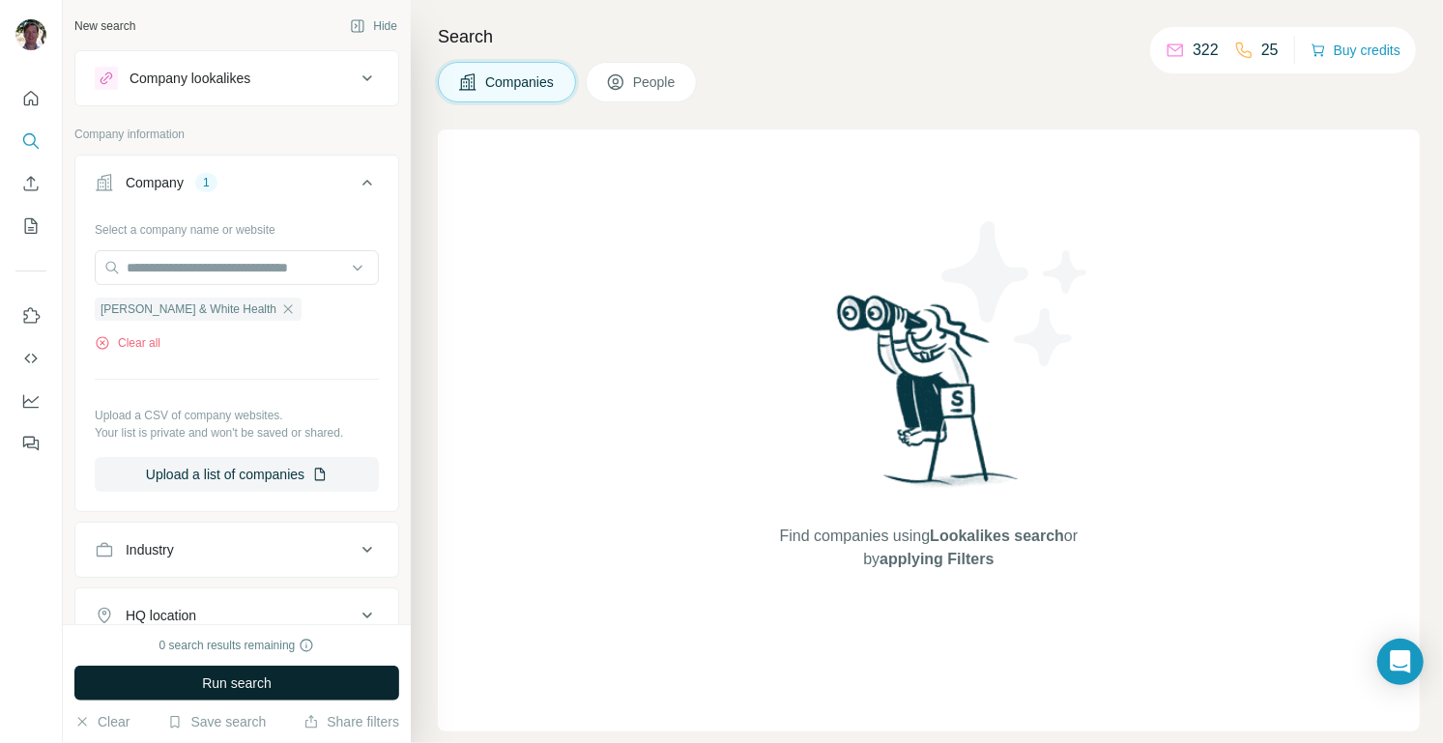
click at [248, 677] on span "Run search" at bounding box center [237, 683] width 70 height 19
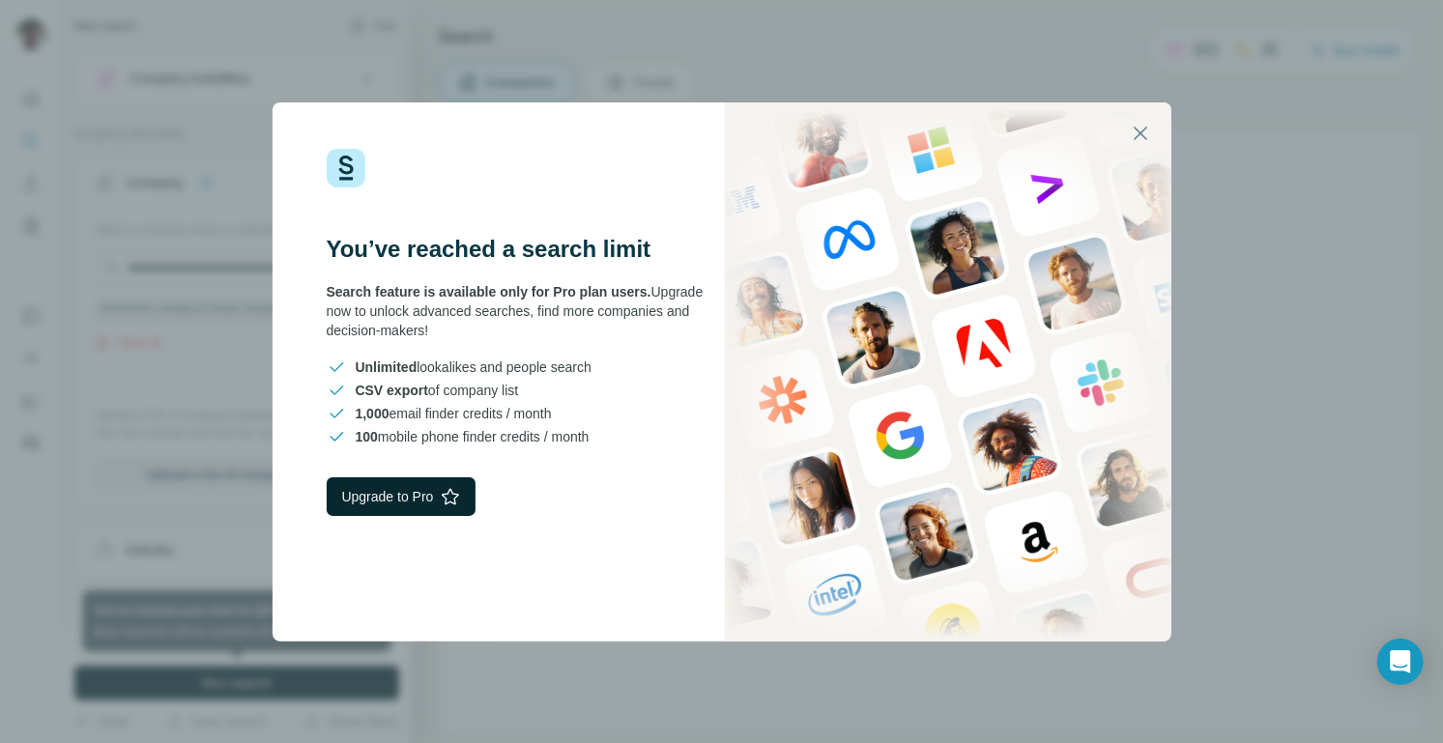
click at [375, 504] on button "Upgrade to Pro" at bounding box center [402, 496] width 150 height 39
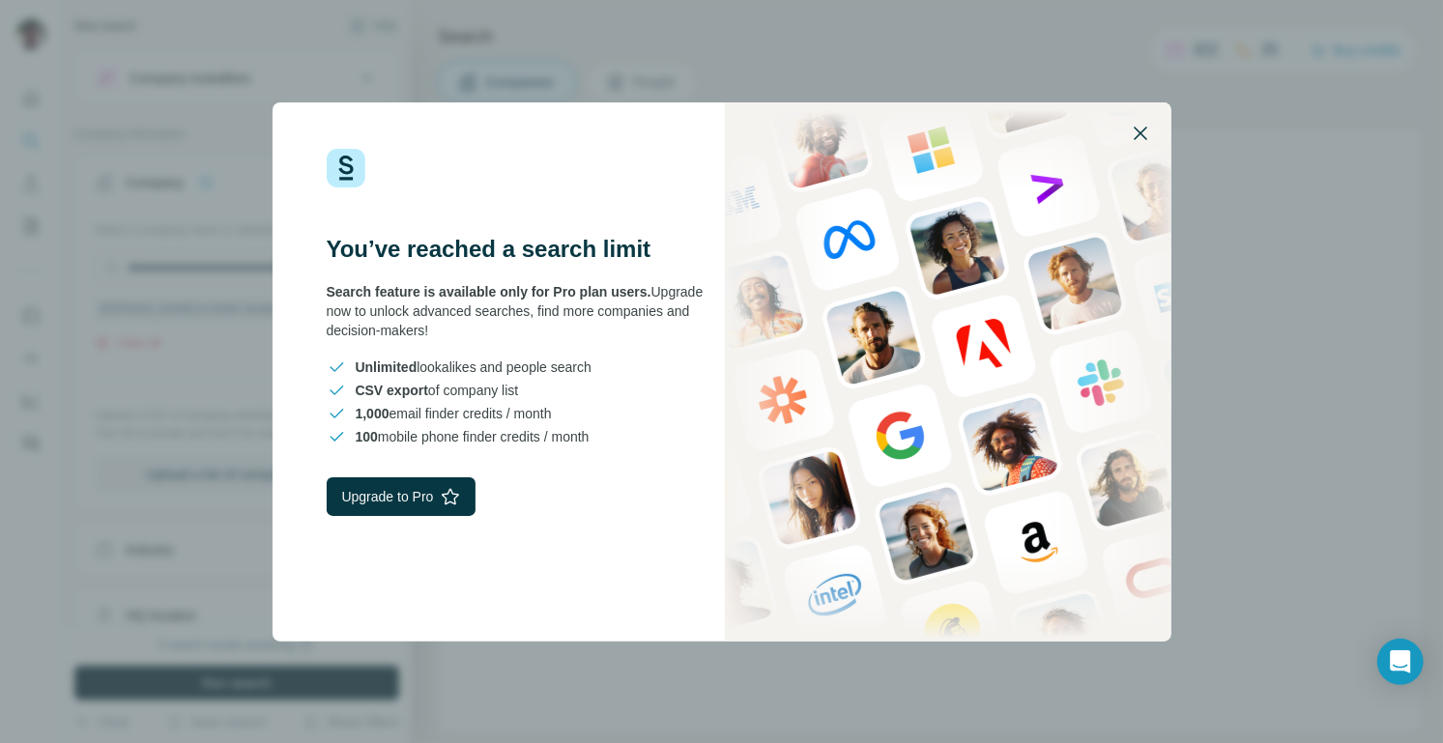
click at [1132, 129] on icon "button" at bounding box center [1140, 133] width 23 height 23
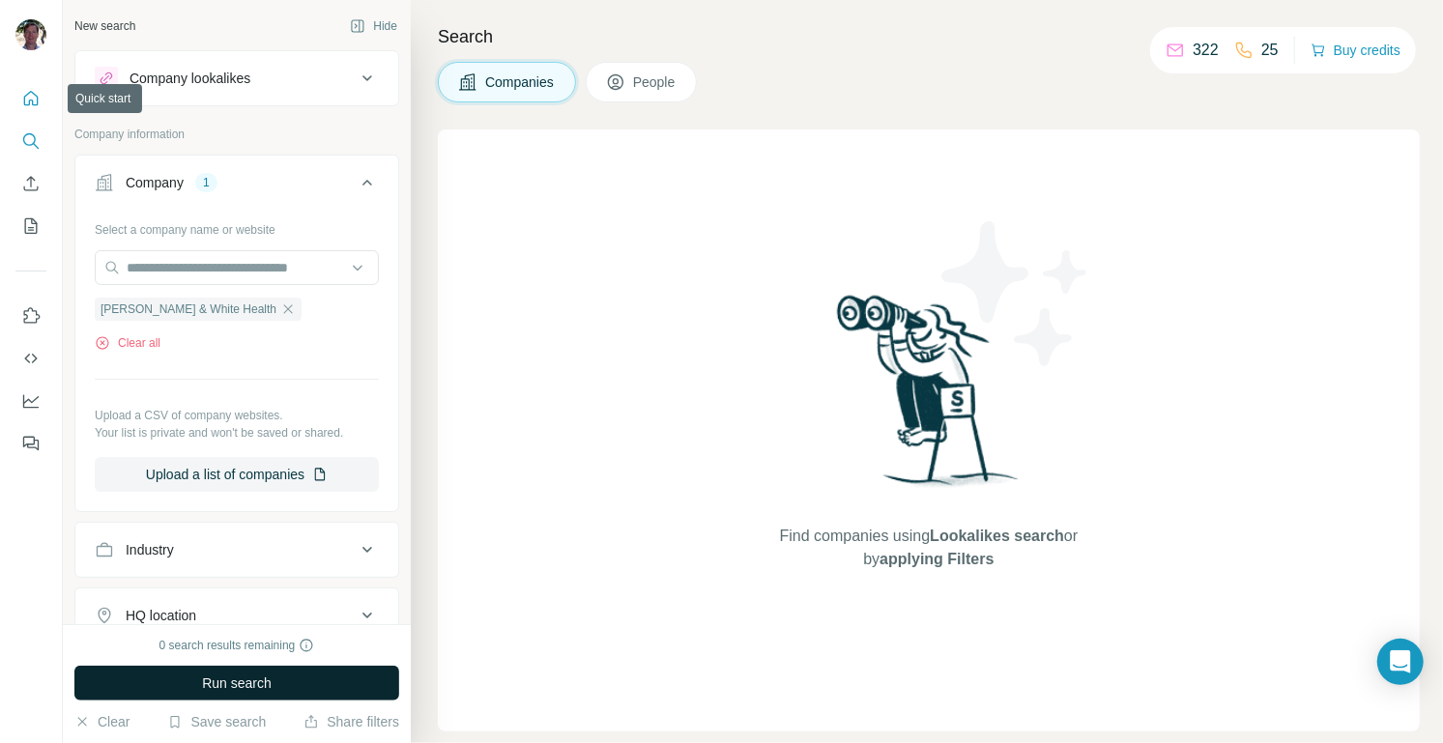
click at [31, 96] on icon "Quick start" at bounding box center [30, 98] width 19 height 19
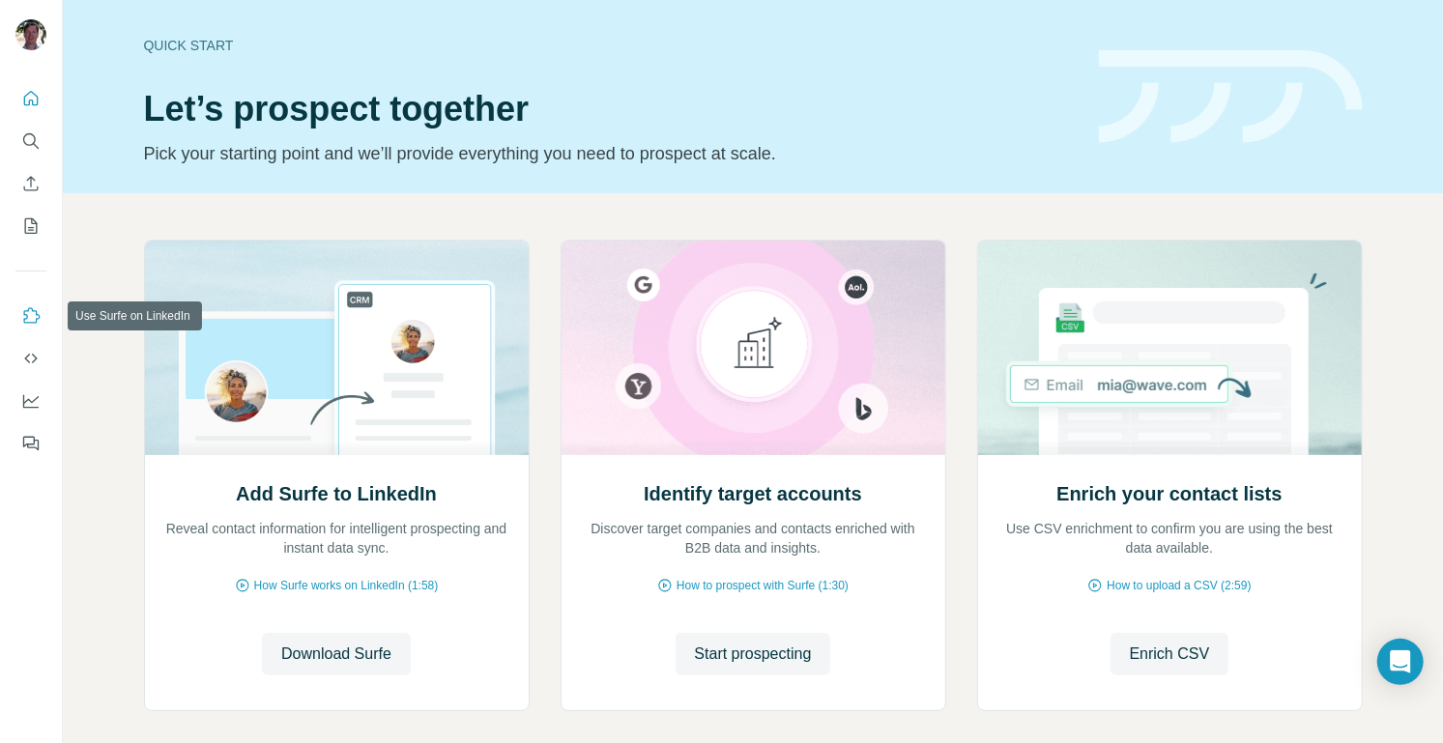
click at [40, 314] on icon "Use Surfe on LinkedIn" at bounding box center [30, 315] width 19 height 19
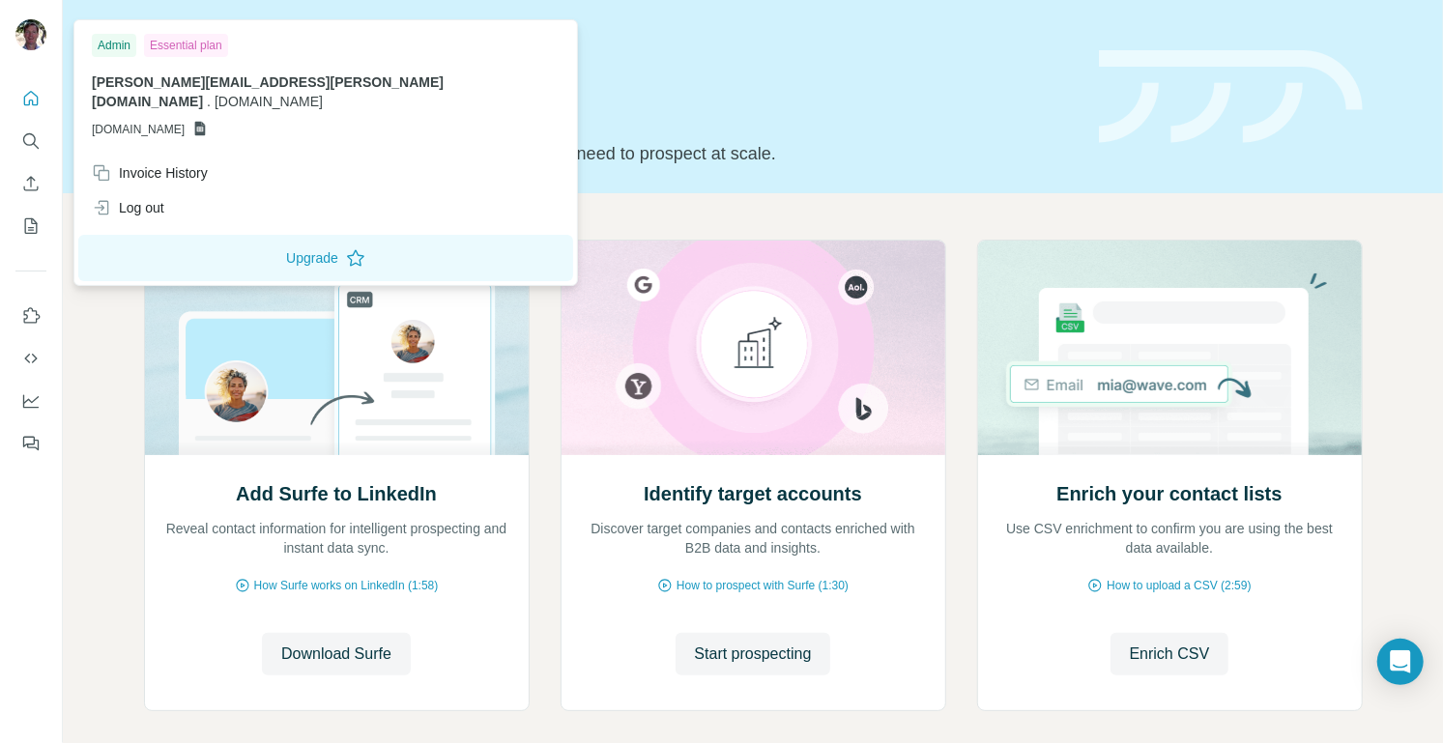
click at [30, 34] on img at bounding box center [30, 34] width 31 height 31
click at [200, 236] on button "Upgrade" at bounding box center [325, 258] width 495 height 46
